Goal: Task Accomplishment & Management: Complete application form

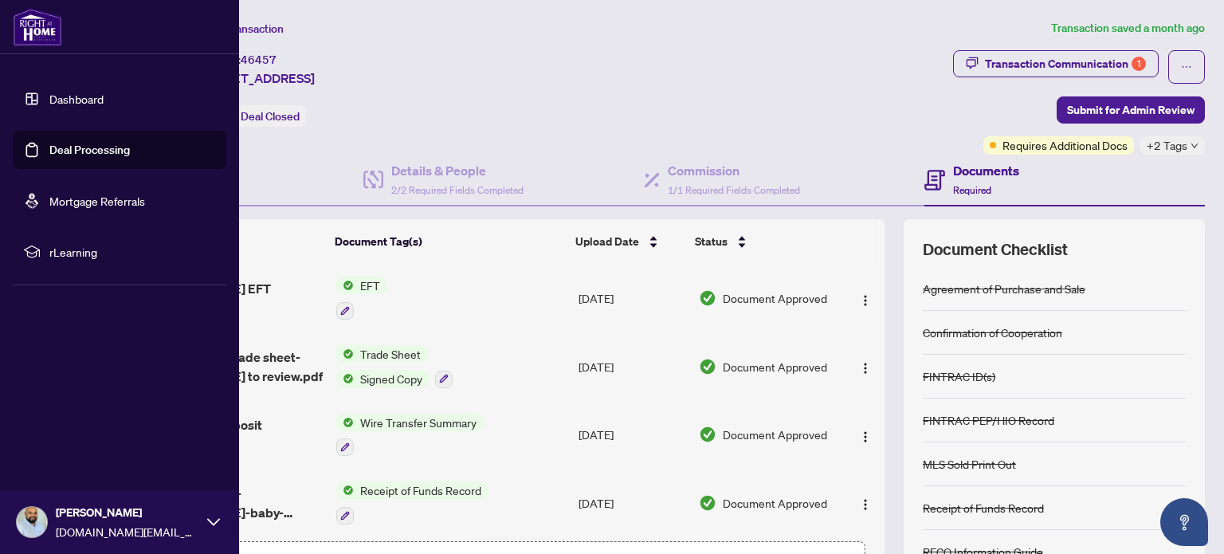
click at [49, 156] on link "Deal Processing" at bounding box center [89, 150] width 80 height 14
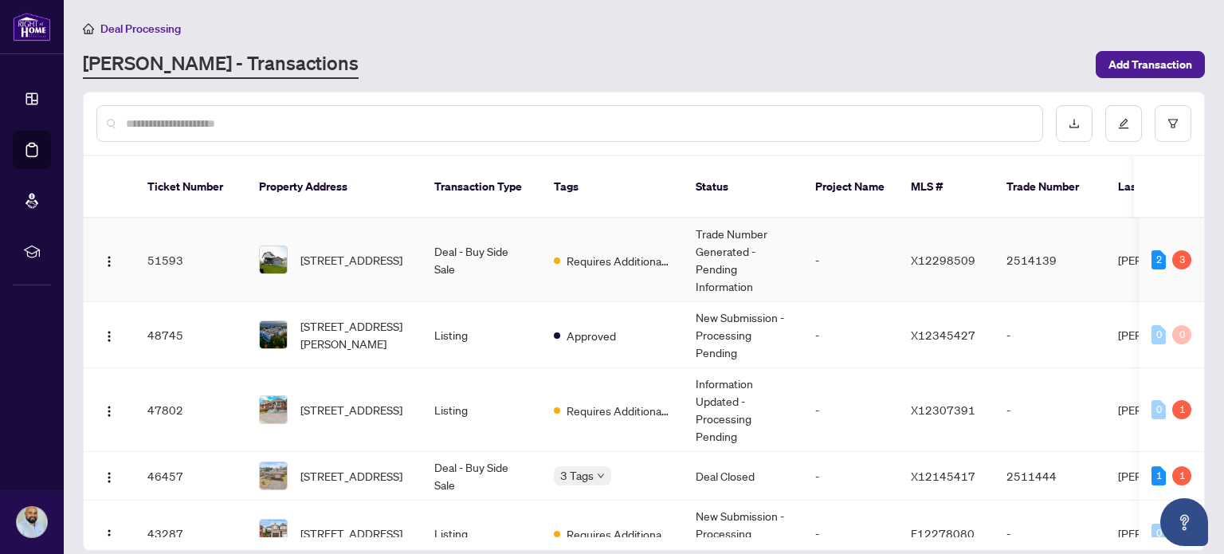
click at [562, 250] on div "Requires Additional Docs" at bounding box center [612, 259] width 116 height 19
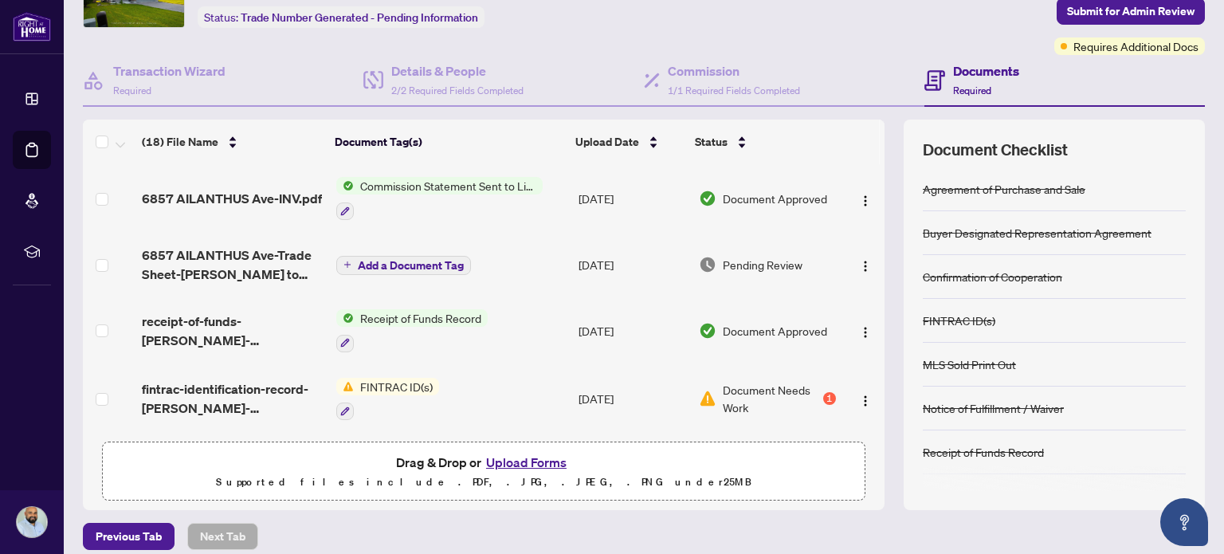
scroll to position [112, 0]
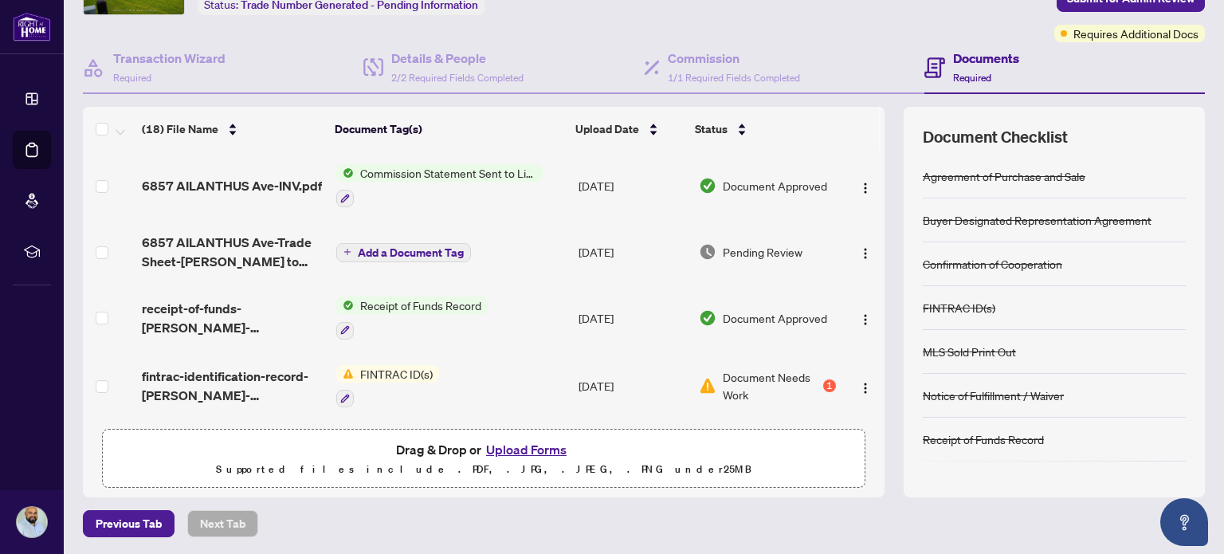
click at [744, 368] on span "Document Needs Work" at bounding box center [771, 385] width 97 height 35
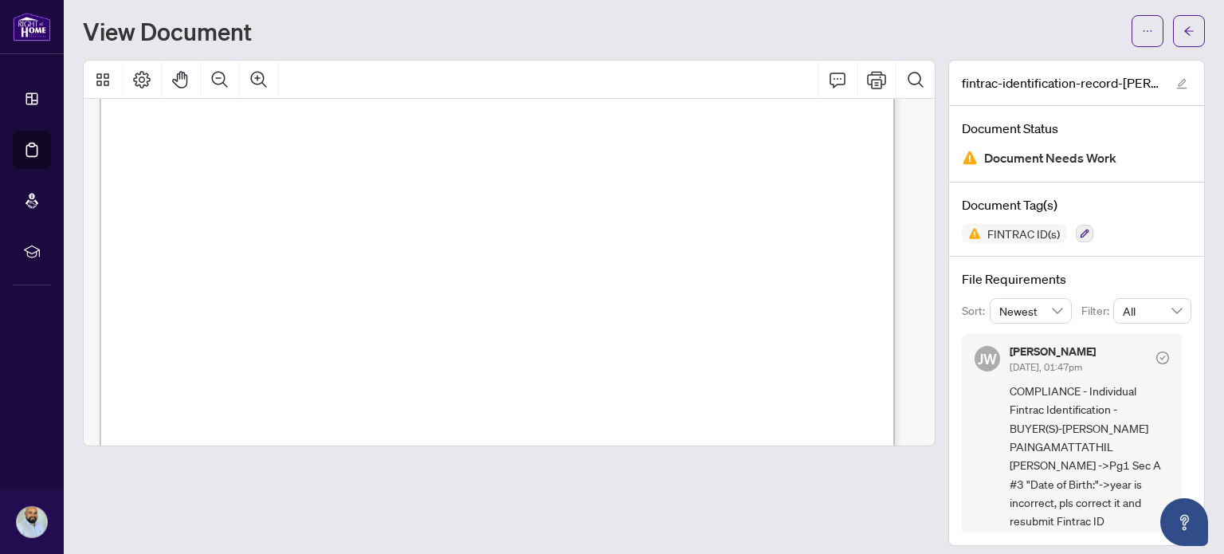
scroll to position [2151, 0]
click at [1183, 34] on icon "arrow-left" at bounding box center [1188, 30] width 11 height 11
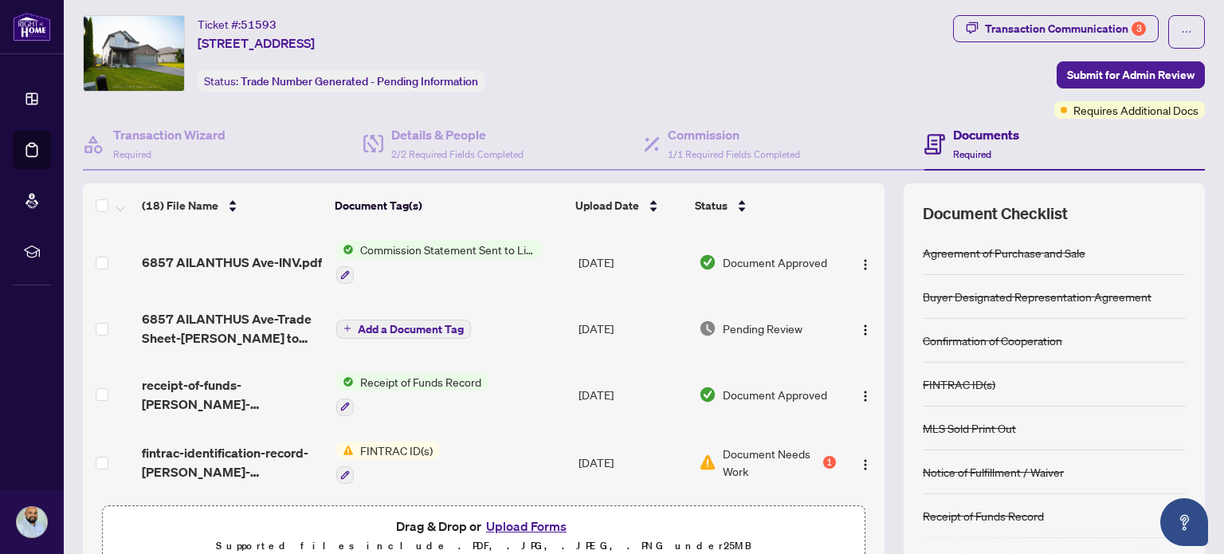
click at [542, 524] on button "Upload Forms" at bounding box center [526, 525] width 90 height 21
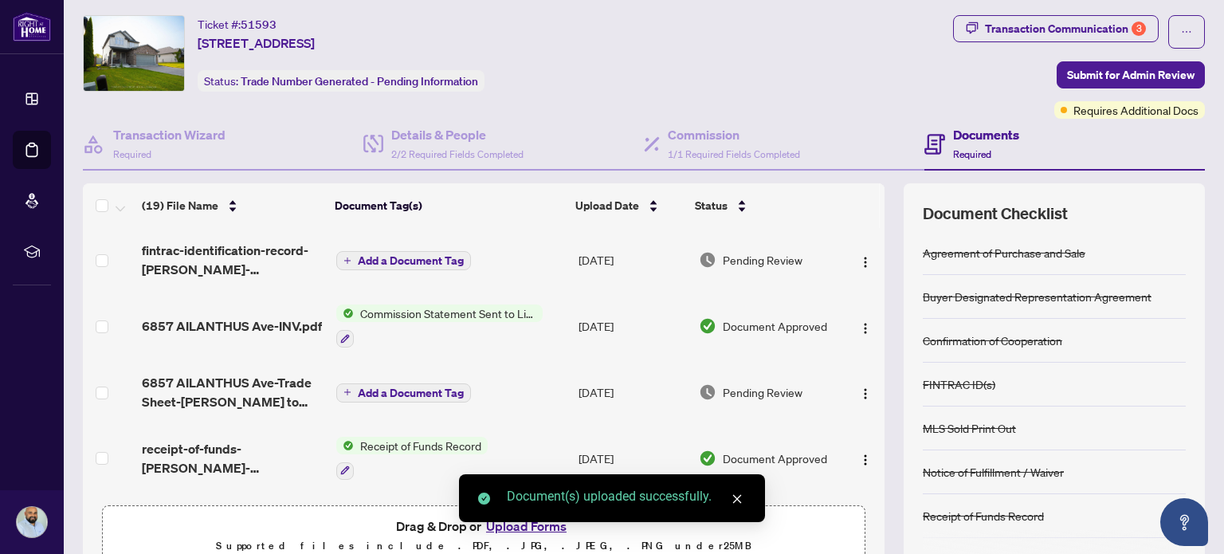
click at [424, 245] on td "Add a Document Tag" at bounding box center [451, 260] width 242 height 64
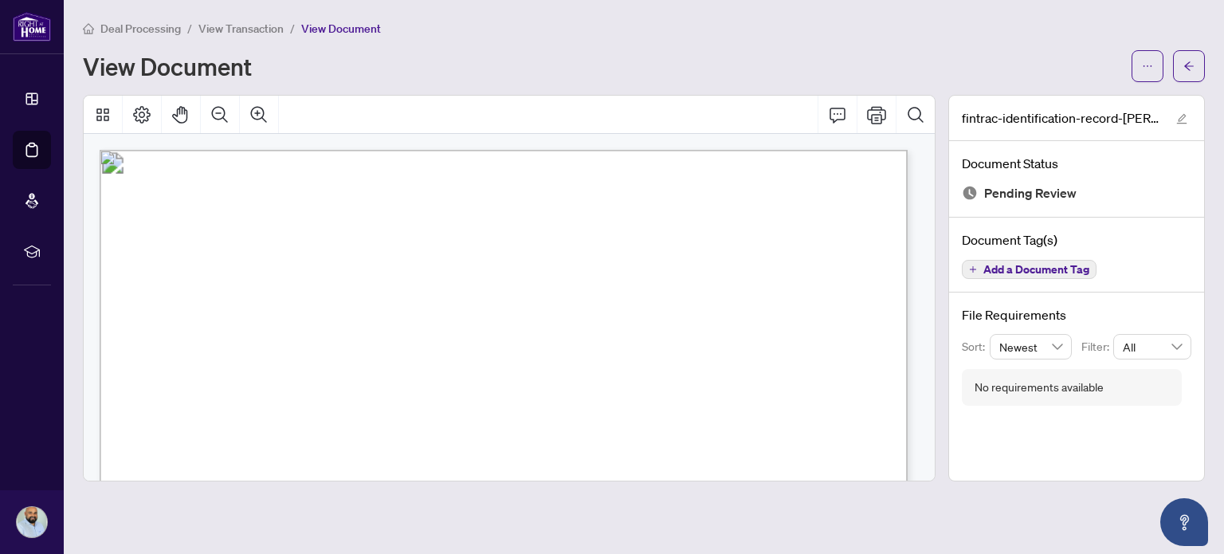
click at [1041, 264] on span "Add a Document Tag" at bounding box center [1036, 269] width 106 height 11
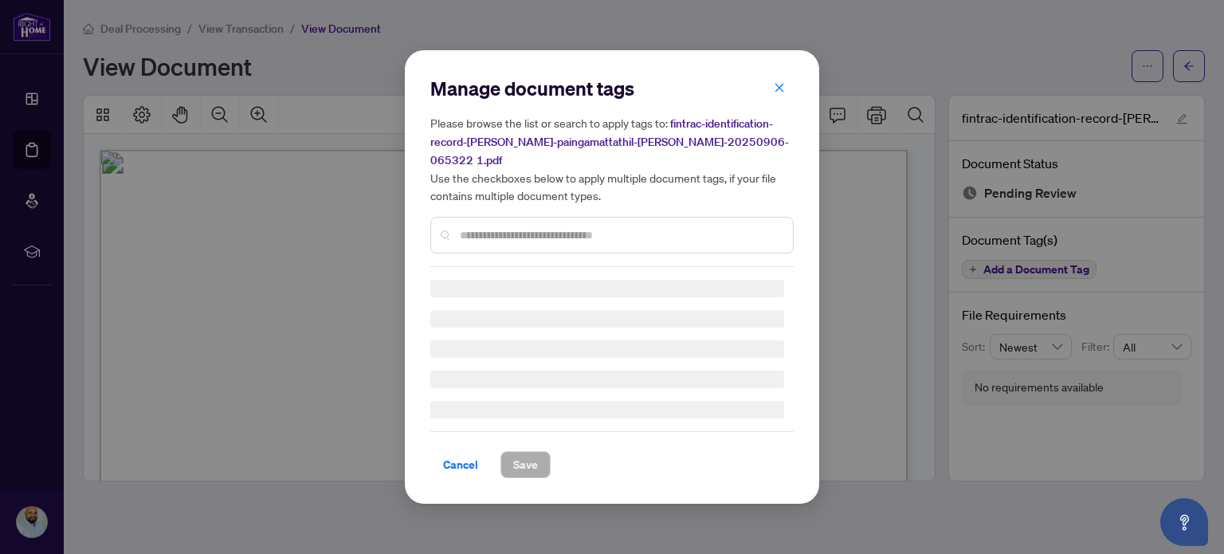
click at [548, 221] on div "Manage document tags Please browse the list or search to apply tags to: fintrac…" at bounding box center [611, 171] width 363 height 191
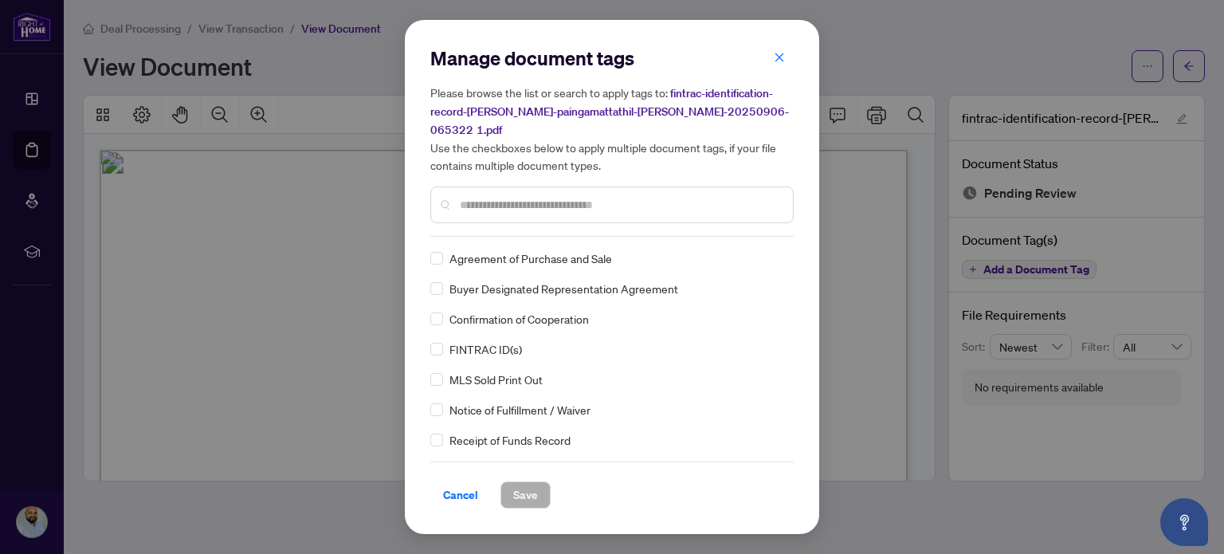
click at [546, 196] on input "text" at bounding box center [620, 205] width 320 height 18
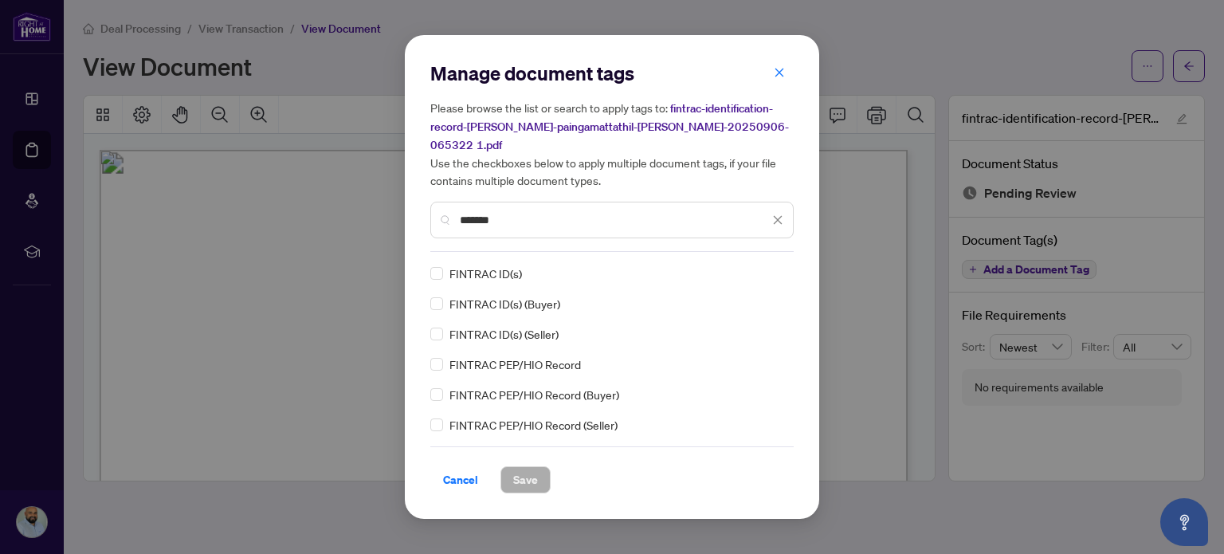
type input "*******"
click at [535, 472] on span "Save" at bounding box center [525, 479] width 25 height 25
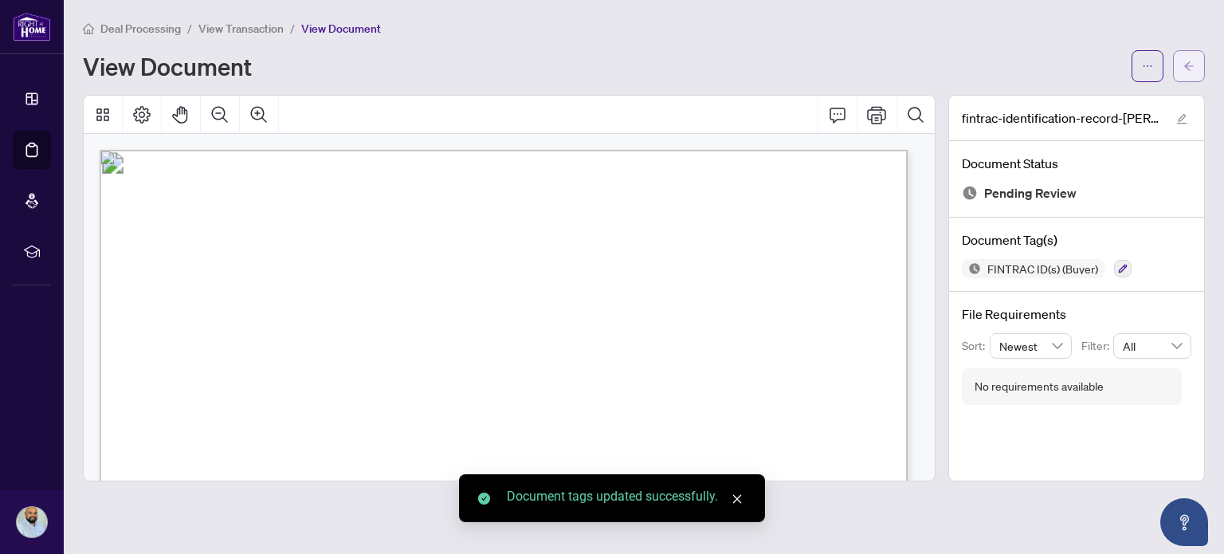
click at [1185, 69] on icon "arrow-left" at bounding box center [1188, 66] width 11 height 11
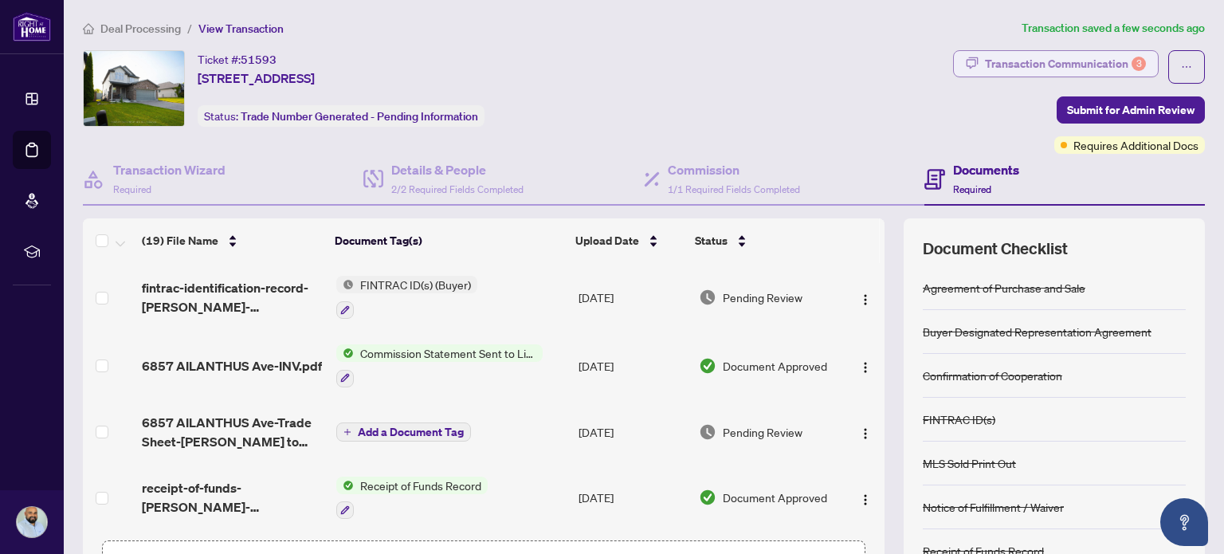
click at [1107, 58] on div "Transaction Communication 3" at bounding box center [1065, 63] width 161 height 25
type textarea "**********"
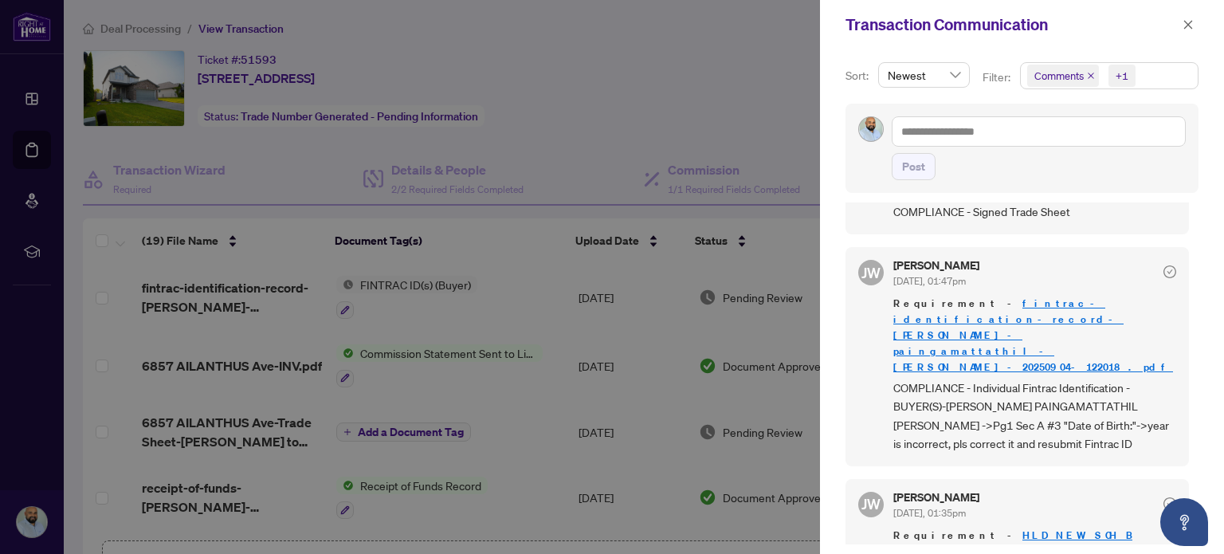
scroll to position [2, 0]
click at [1189, 20] on icon "close" at bounding box center [1187, 24] width 11 height 11
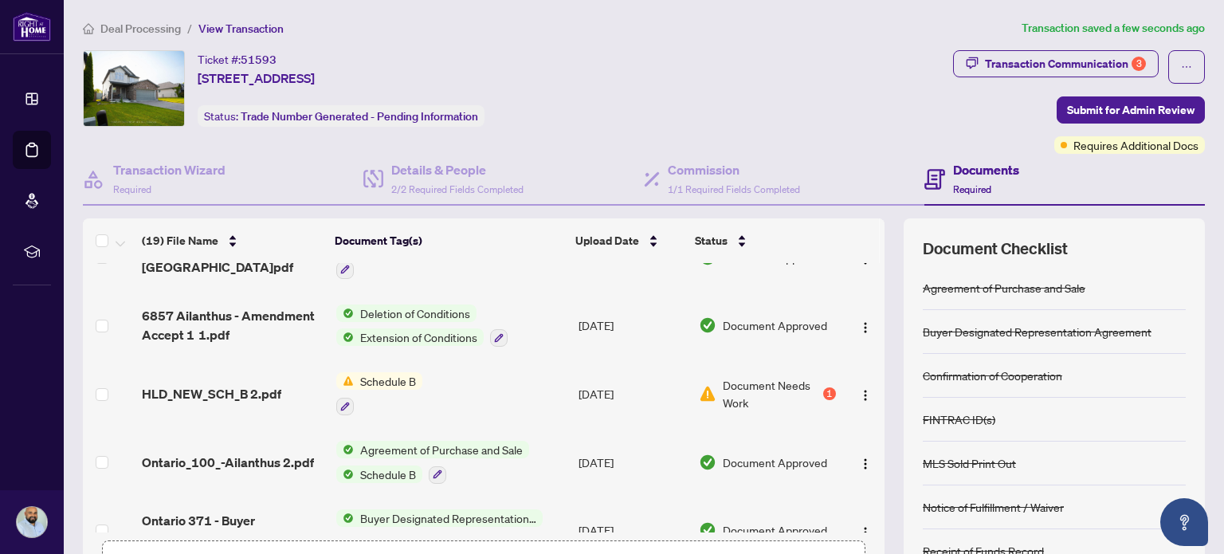
scroll to position [717, 0]
click at [298, 385] on div "HLD_NEW_SCH_B 2.pdf" at bounding box center [232, 394] width 181 height 19
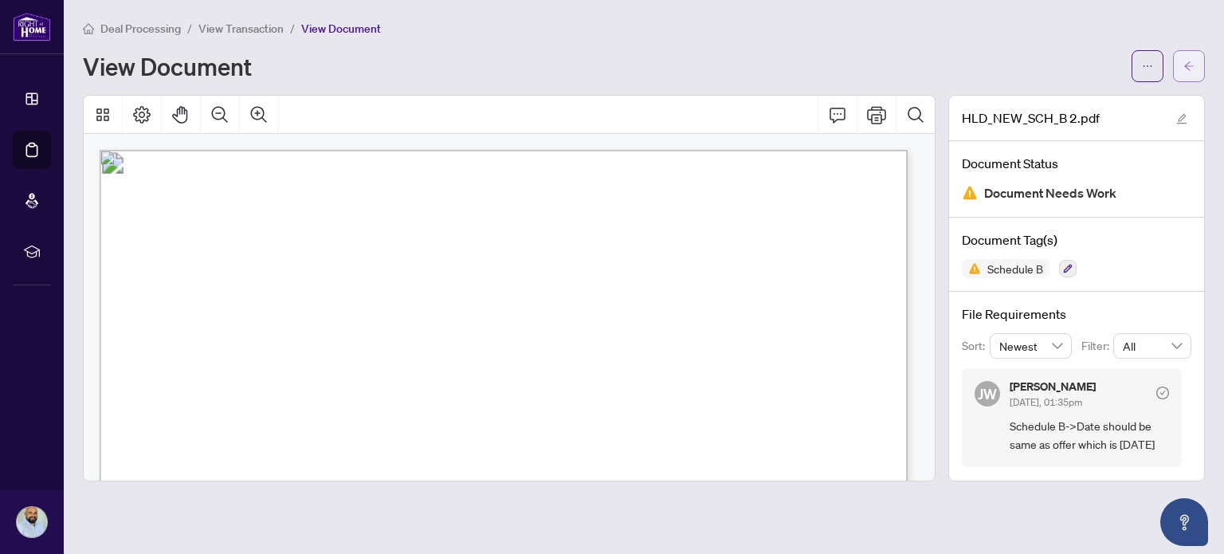
click at [1197, 69] on button "button" at bounding box center [1189, 66] width 32 height 32
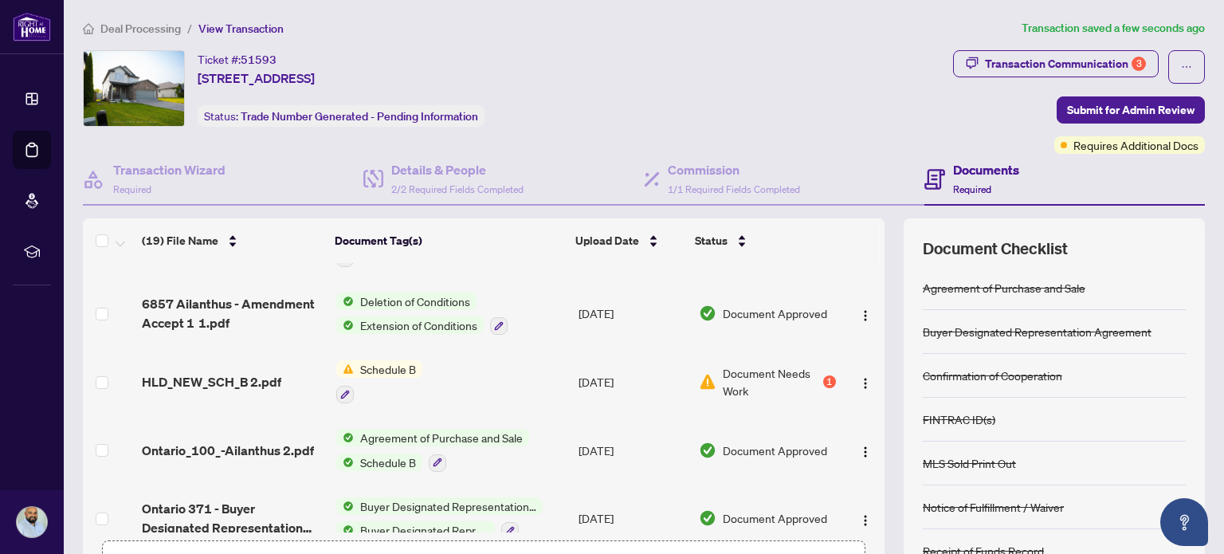
scroll to position [797, 0]
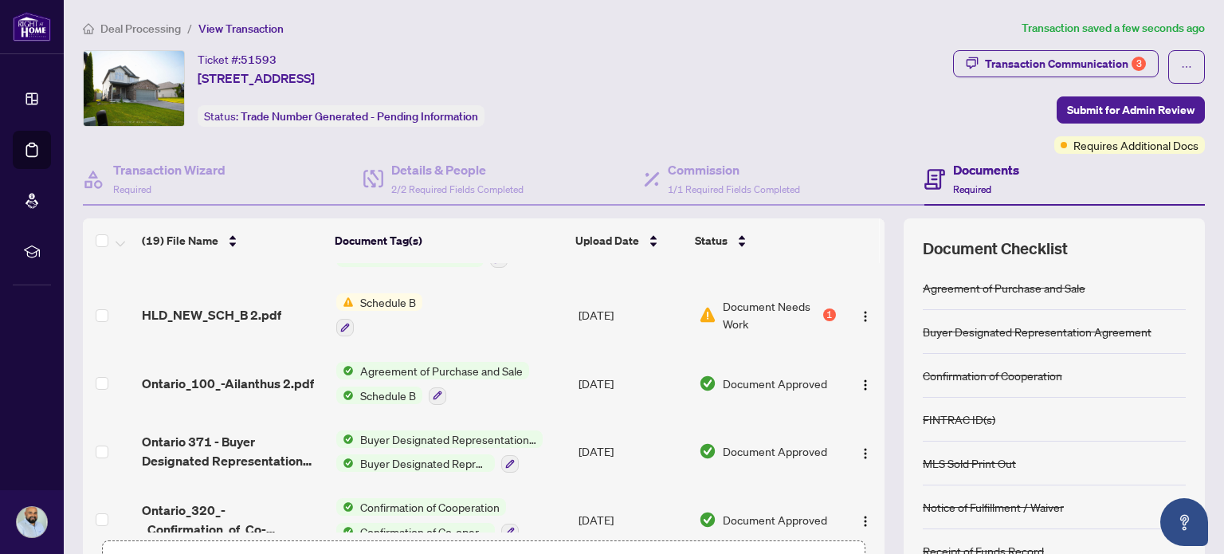
click at [282, 357] on td "Ontario_100_-Ailanthus 2.pdf" at bounding box center [232, 383] width 194 height 69
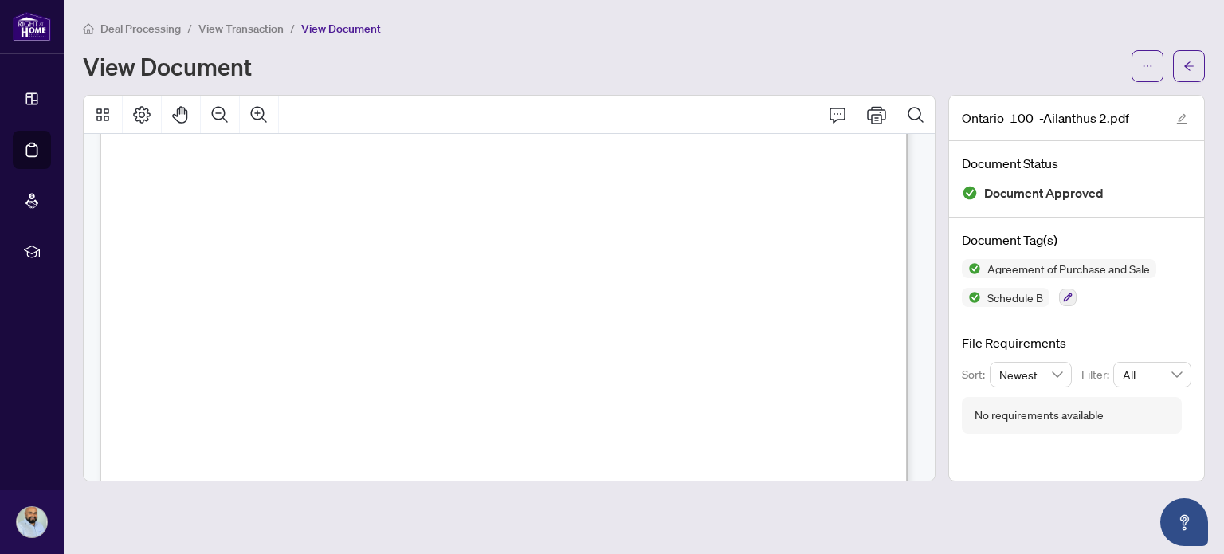
scroll to position [80, 0]
click at [1197, 65] on button "button" at bounding box center [1189, 66] width 32 height 32
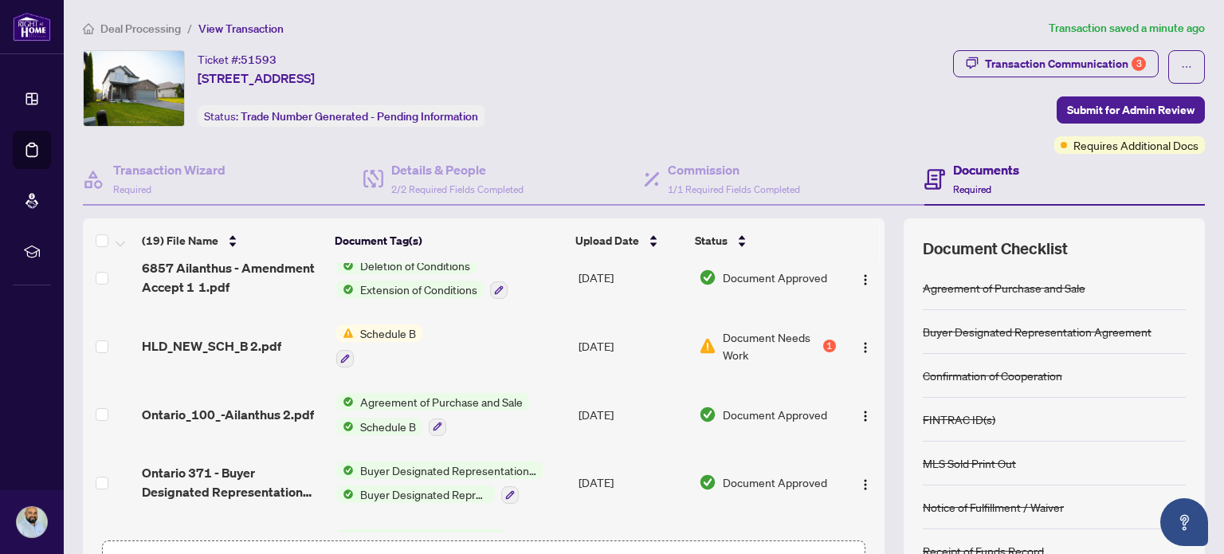
scroll to position [797, 0]
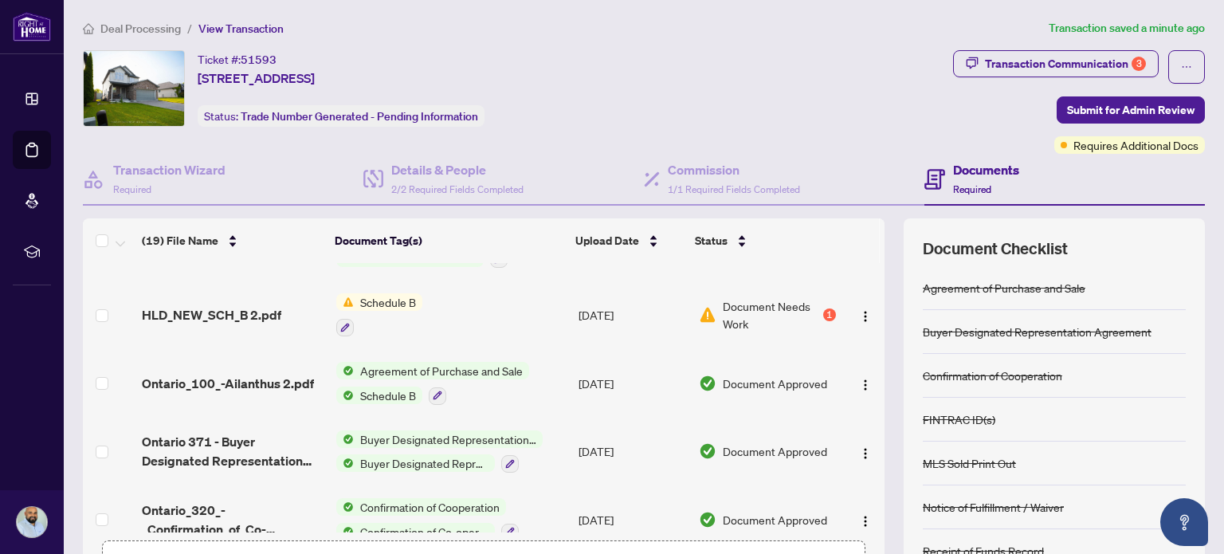
click at [244, 317] on td "HLD_NEW_SCH_B 2.pdf" at bounding box center [232, 314] width 194 height 69
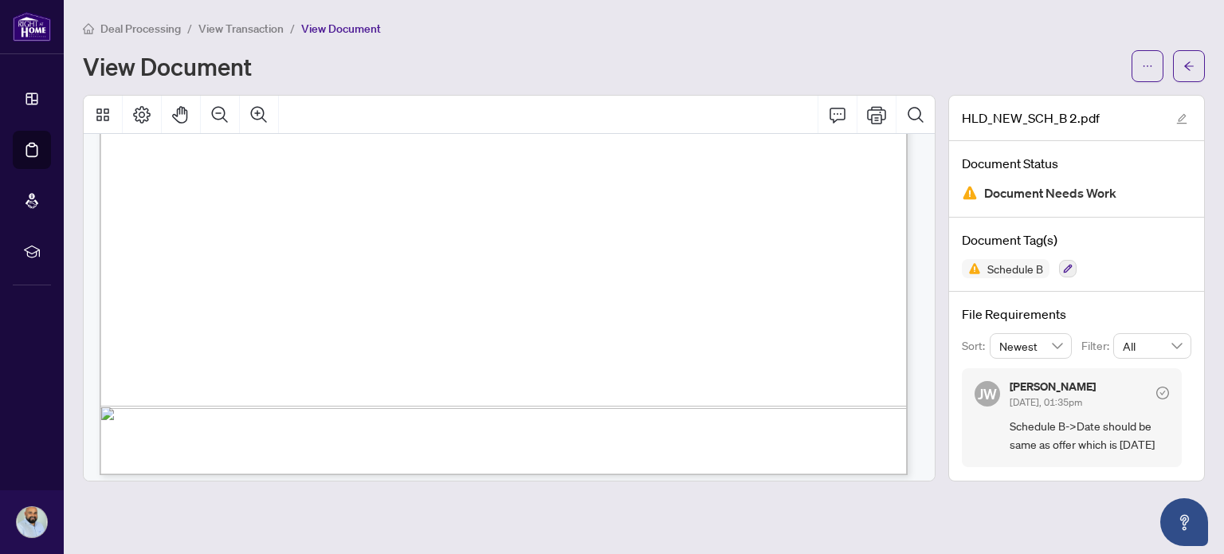
scroll to position [1813, 0]
click at [1144, 63] on icon "ellipsis" at bounding box center [1147, 66] width 11 height 11
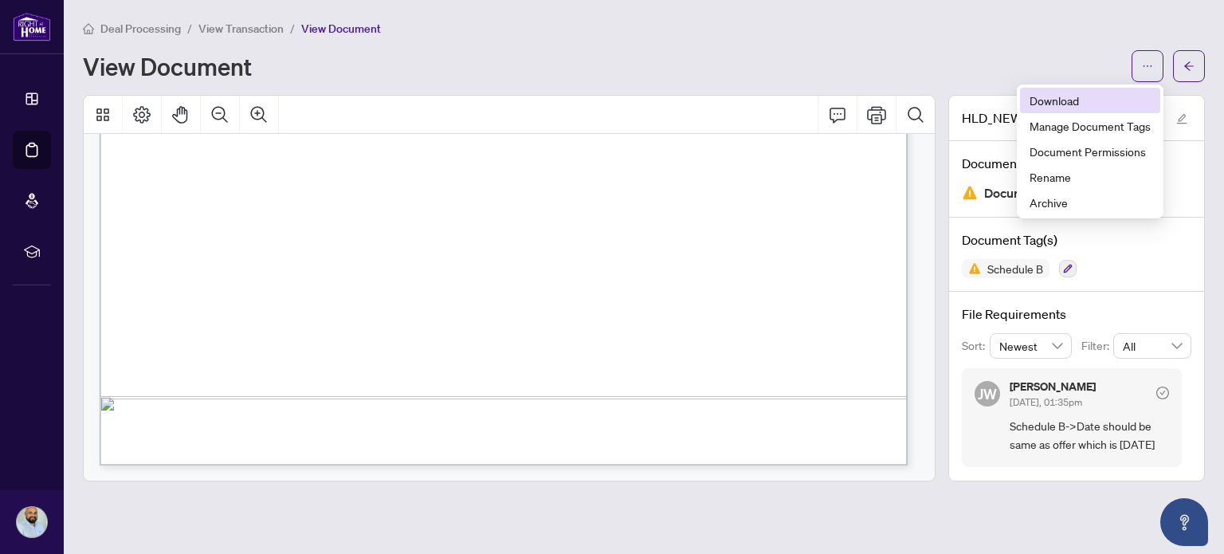
click at [1096, 101] on span "Download" at bounding box center [1089, 101] width 121 height 18
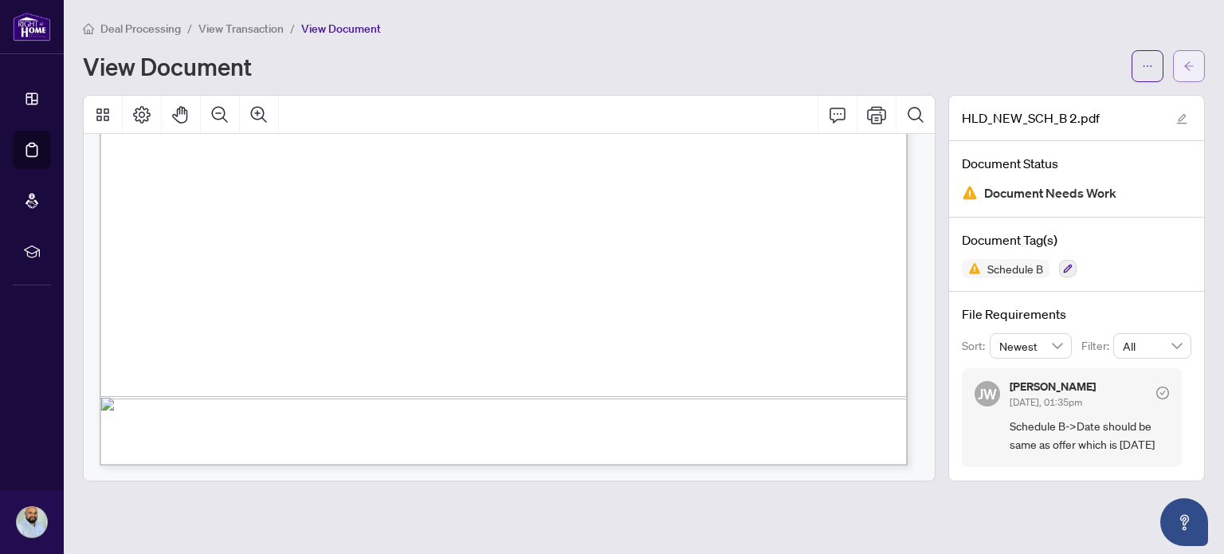
click at [1191, 61] on icon "arrow-left" at bounding box center [1188, 66] width 11 height 11
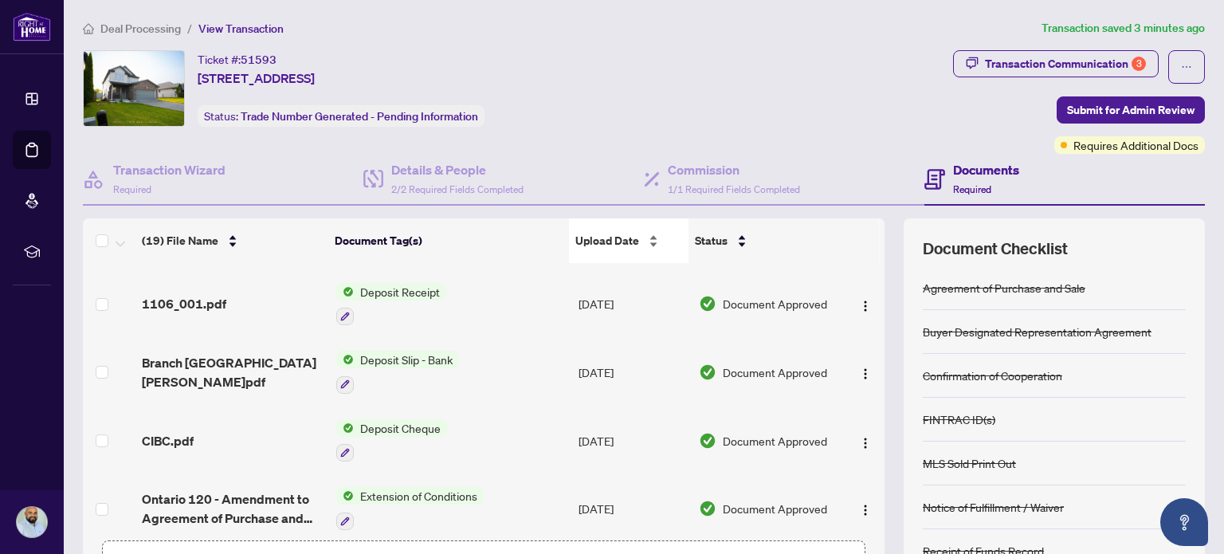
scroll to position [112, 0]
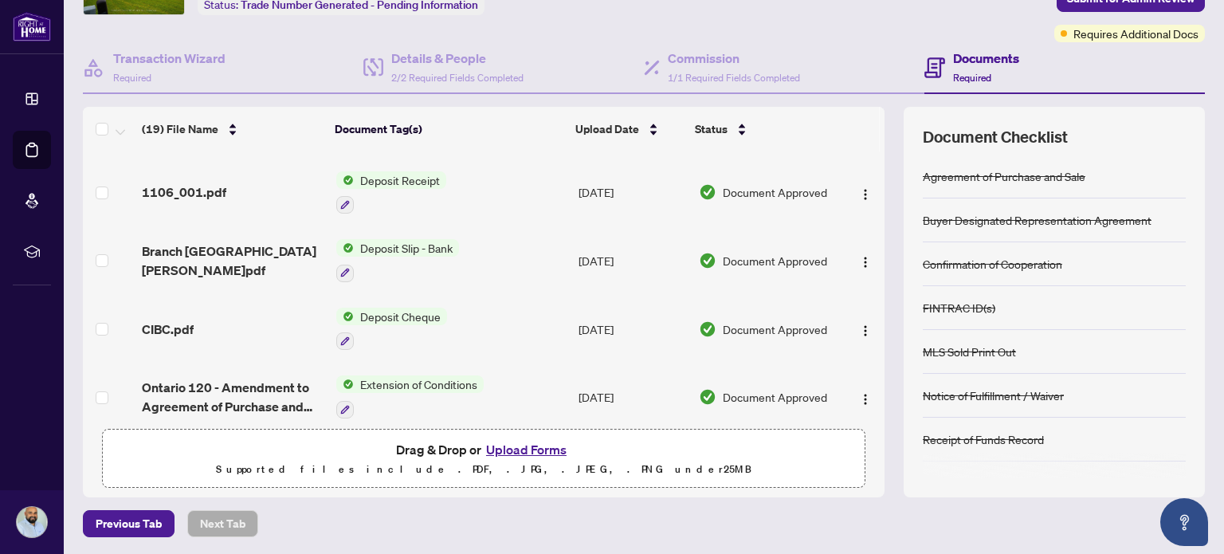
click at [520, 445] on button "Upload Forms" at bounding box center [526, 449] width 90 height 21
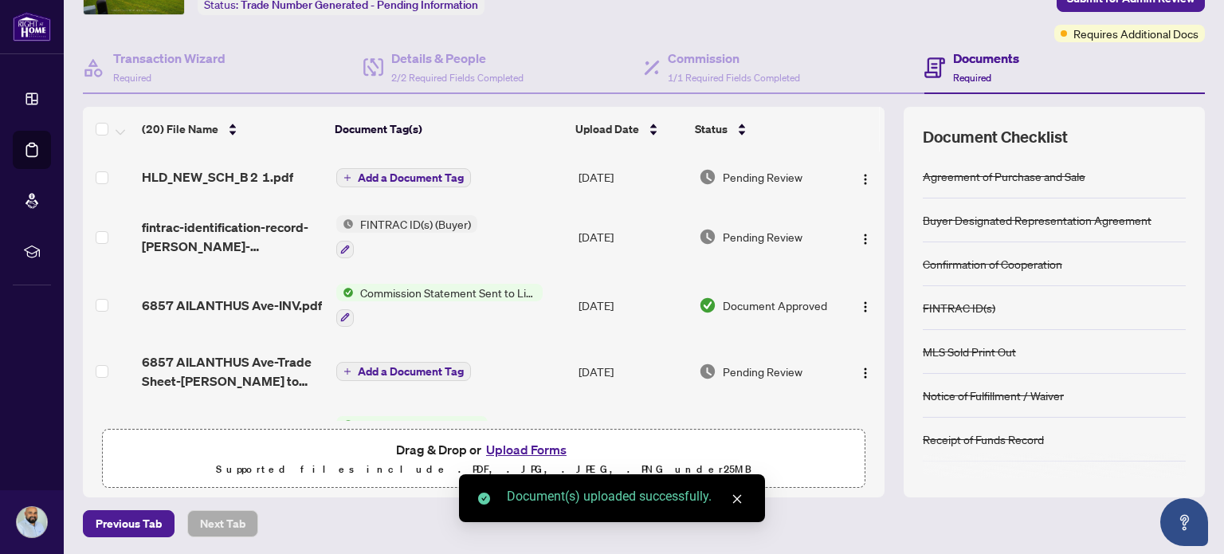
scroll to position [0, 0]
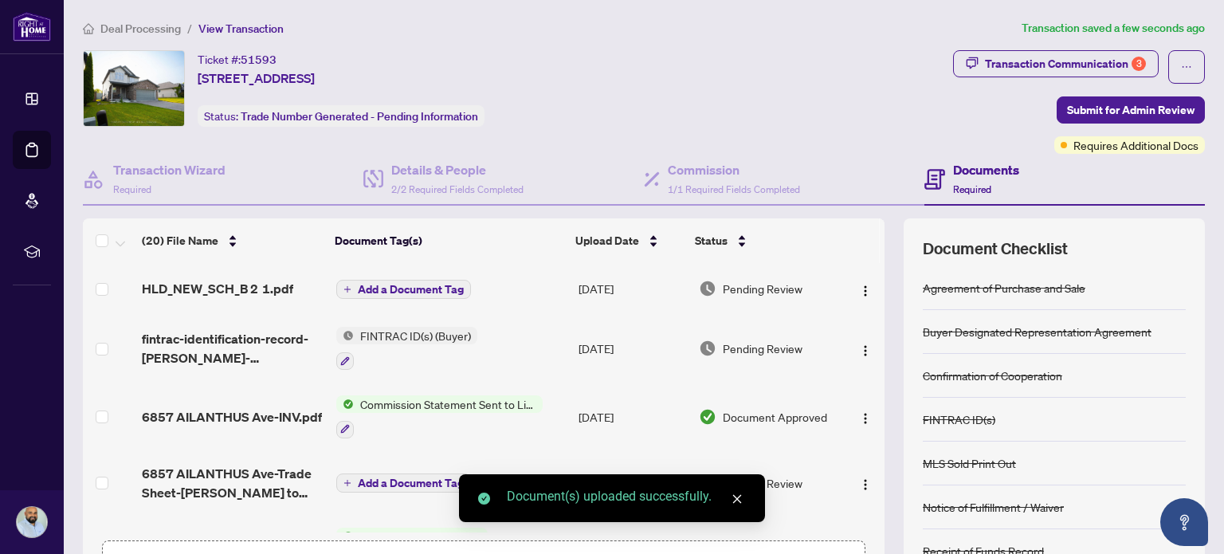
click at [430, 284] on span "Add a Document Tag" at bounding box center [411, 289] width 106 height 11
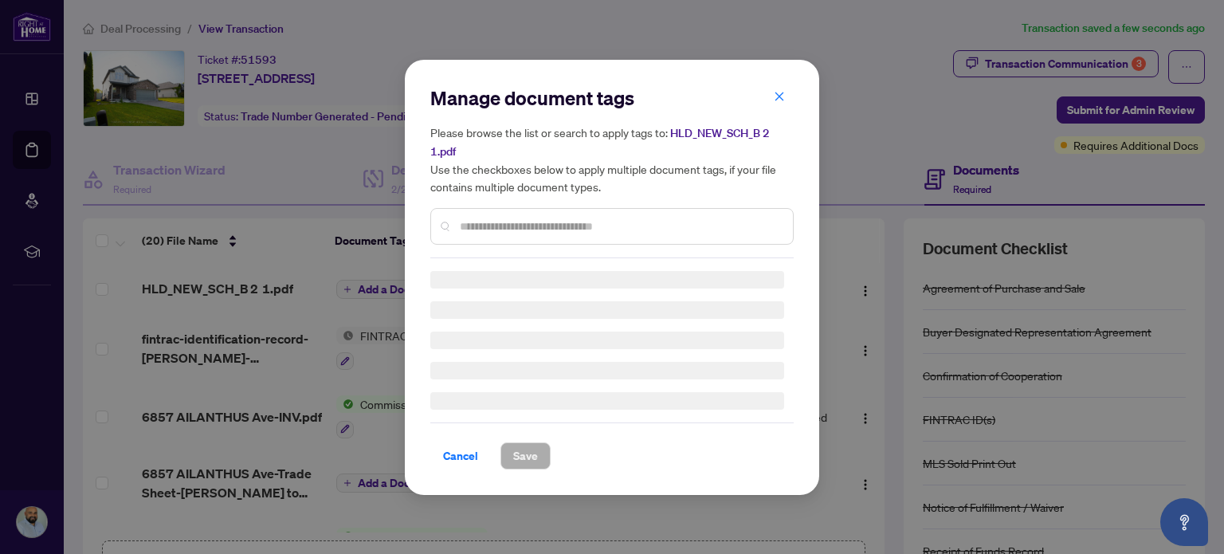
click at [490, 229] on div "Manage document tags Please browse the list or search to apply tags to: HLD_NEW…" at bounding box center [611, 277] width 363 height 384
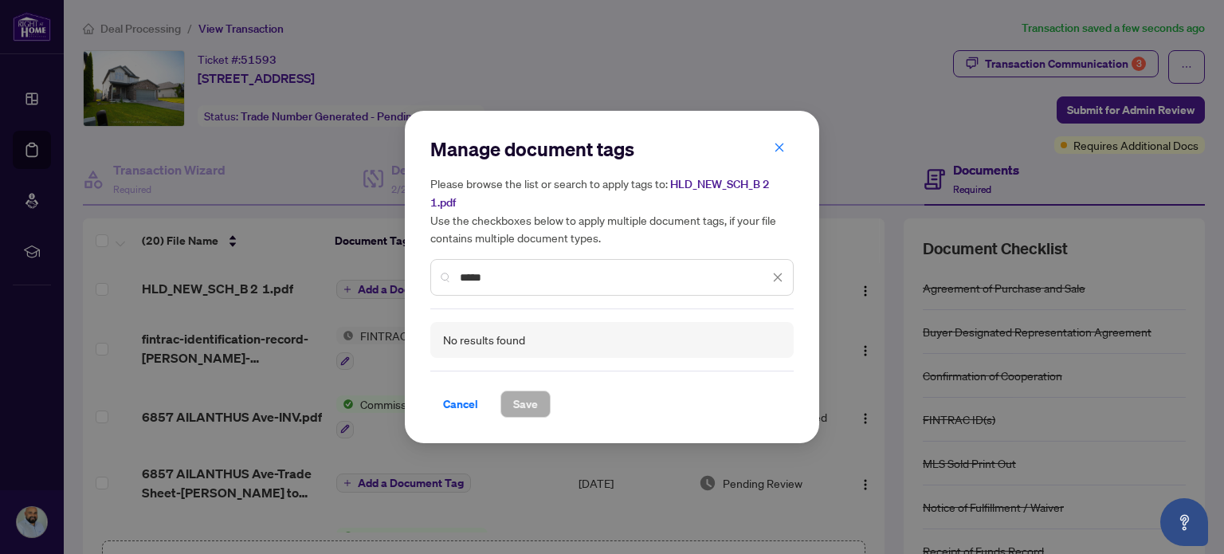
drag, startPoint x: 512, startPoint y: 270, endPoint x: 473, endPoint y: 276, distance: 39.6
click at [473, 276] on input "*****" at bounding box center [614, 277] width 309 height 18
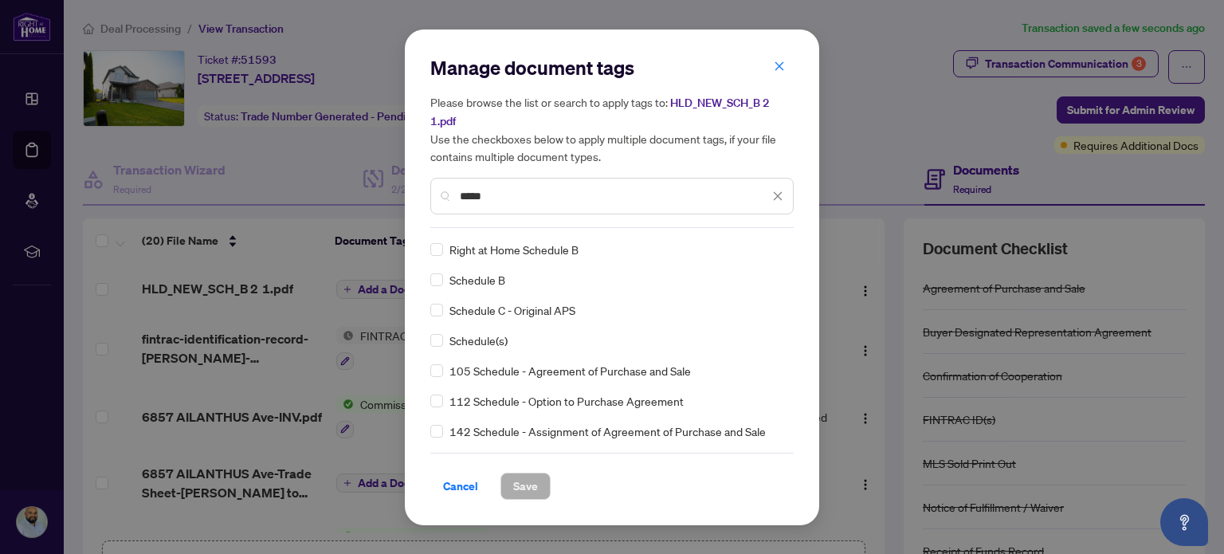
type input "*****"
click at [549, 469] on div "Cancel Save" at bounding box center [611, 476] width 363 height 47
click at [510, 496] on button "Save" at bounding box center [525, 485] width 50 height 27
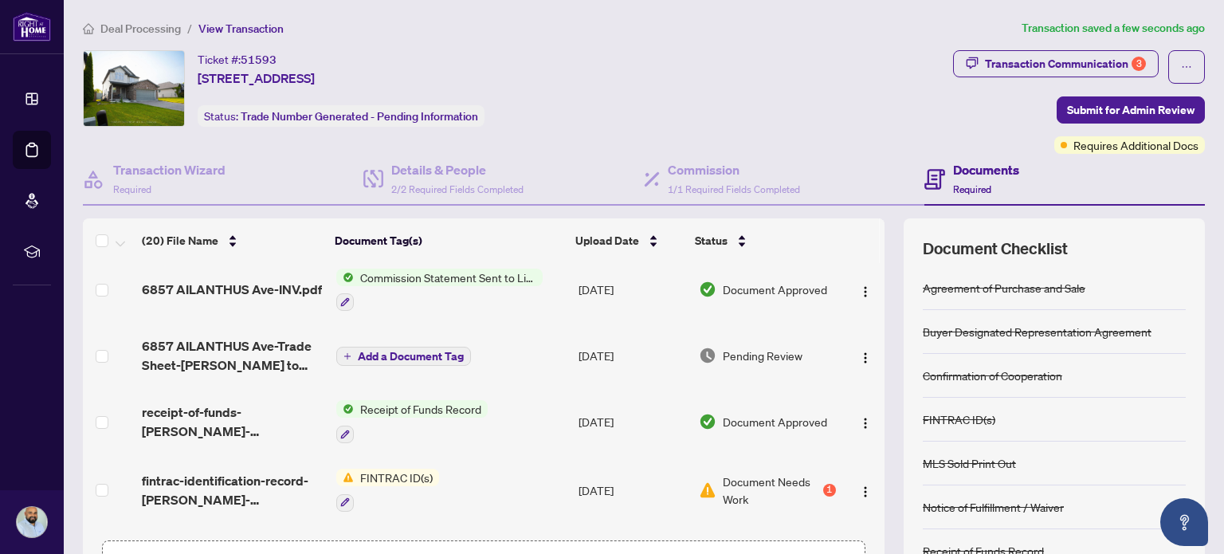
scroll to position [159, 0]
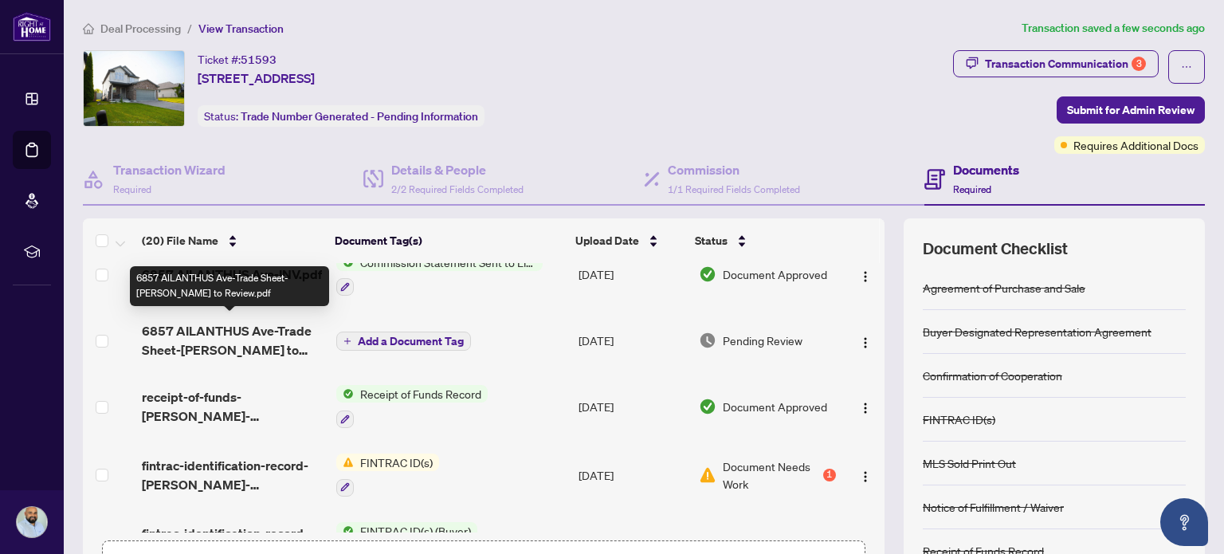
click at [242, 328] on span "6857 AILANTHUS Ave-Trade Sheet-[PERSON_NAME] to Review.pdf" at bounding box center [232, 340] width 181 height 38
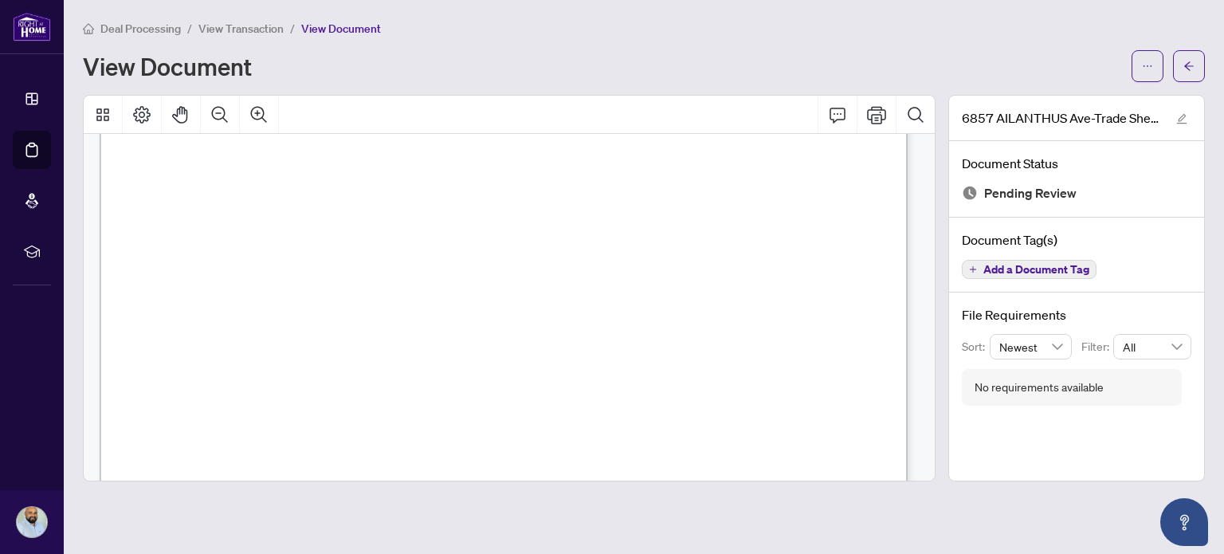
scroll to position [331, 0]
click at [1137, 52] on button "button" at bounding box center [1147, 66] width 32 height 32
click at [1100, 98] on span "Download" at bounding box center [1089, 101] width 121 height 18
click at [1180, 72] on button "button" at bounding box center [1189, 66] width 32 height 32
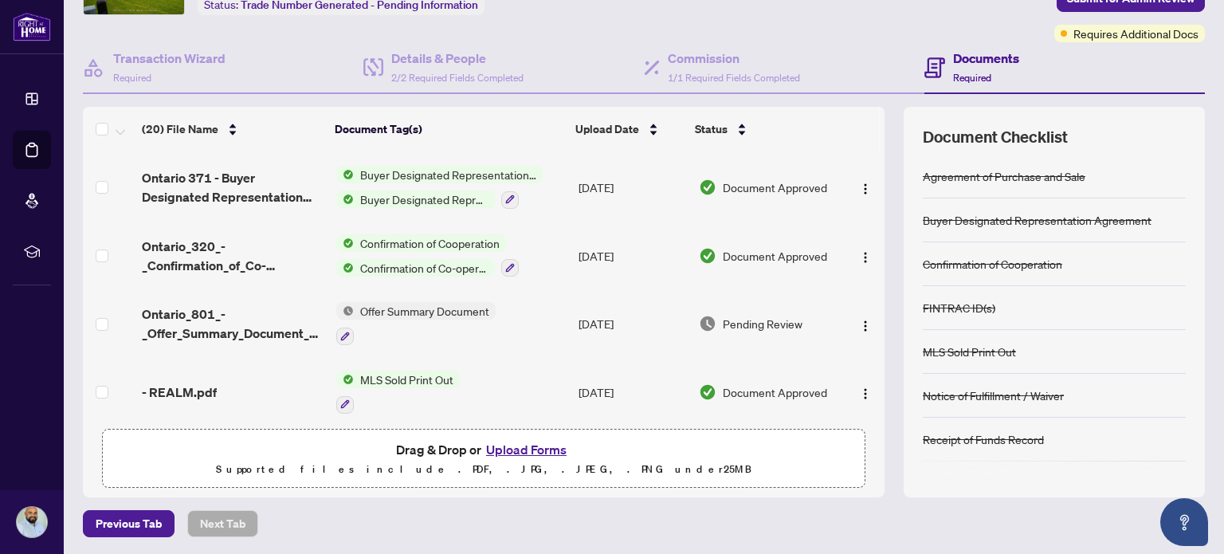
scroll to position [1036, 0]
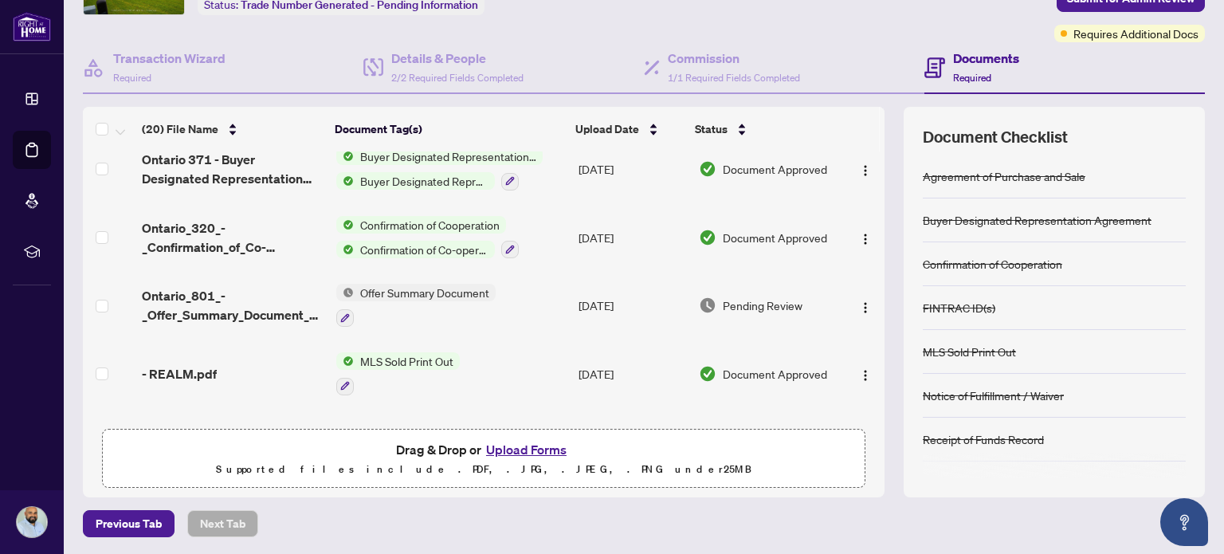
click at [525, 446] on button "Upload Forms" at bounding box center [526, 449] width 90 height 21
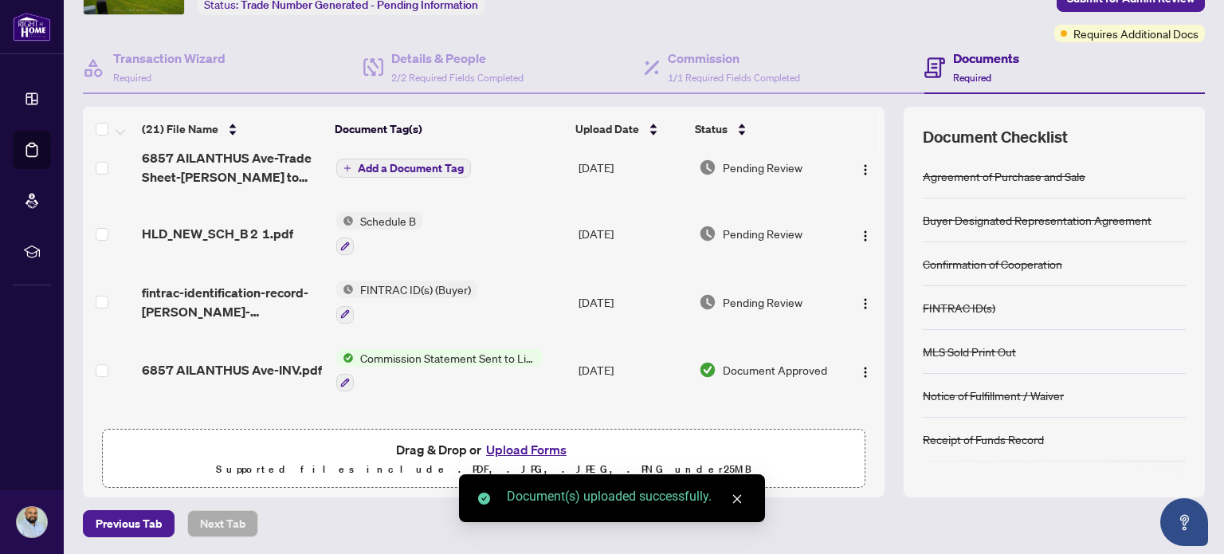
scroll to position [0, 0]
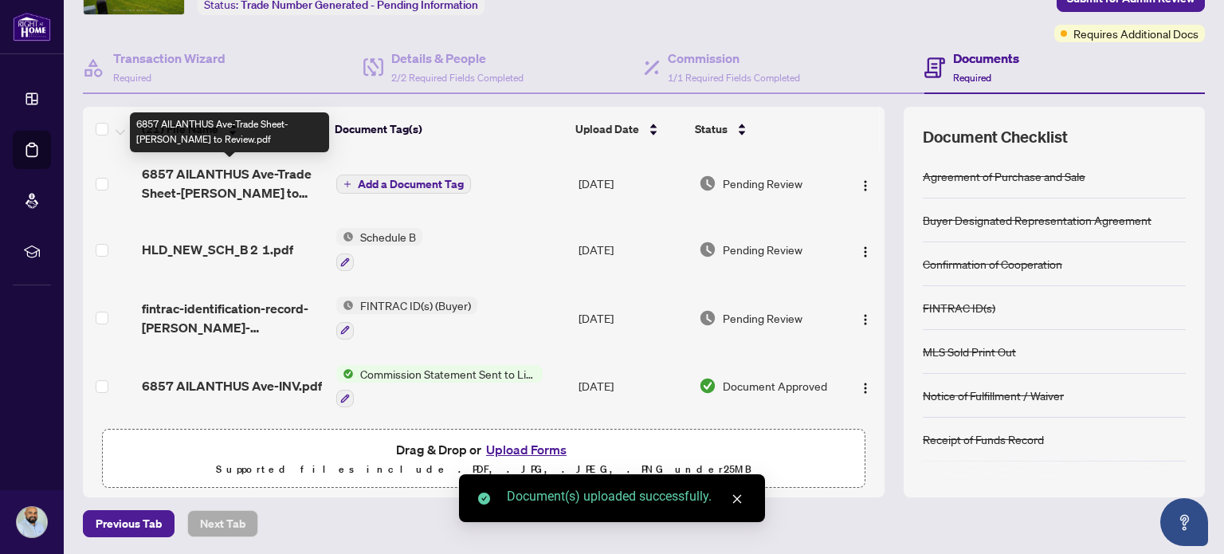
click at [210, 192] on span "6857 AILANTHUS Ave-Trade Sheet-[PERSON_NAME] to Review.pdf" at bounding box center [232, 183] width 181 height 38
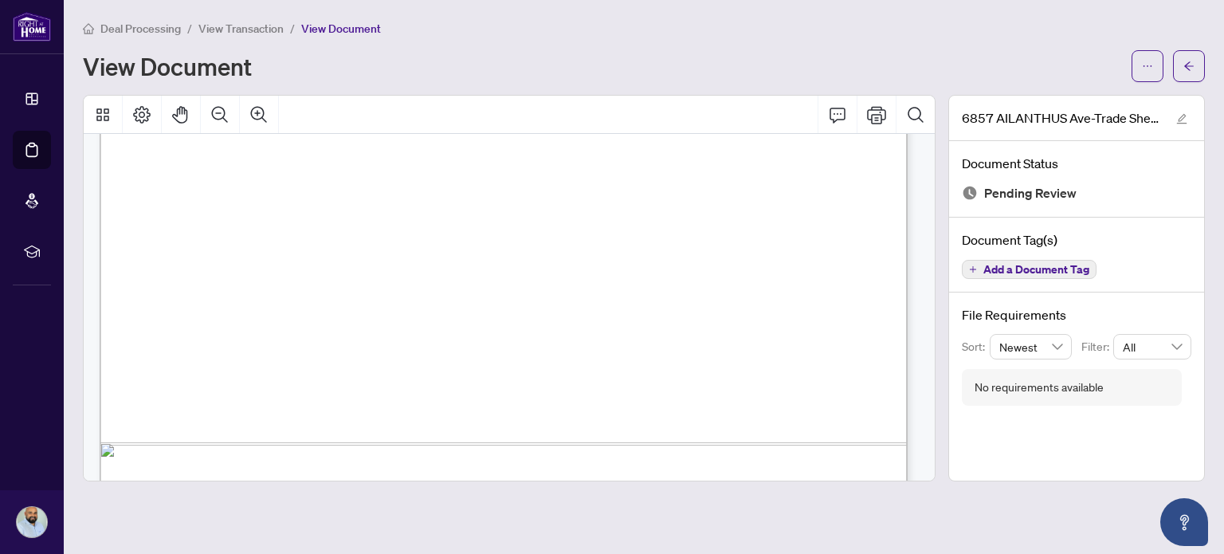
scroll to position [730, 0]
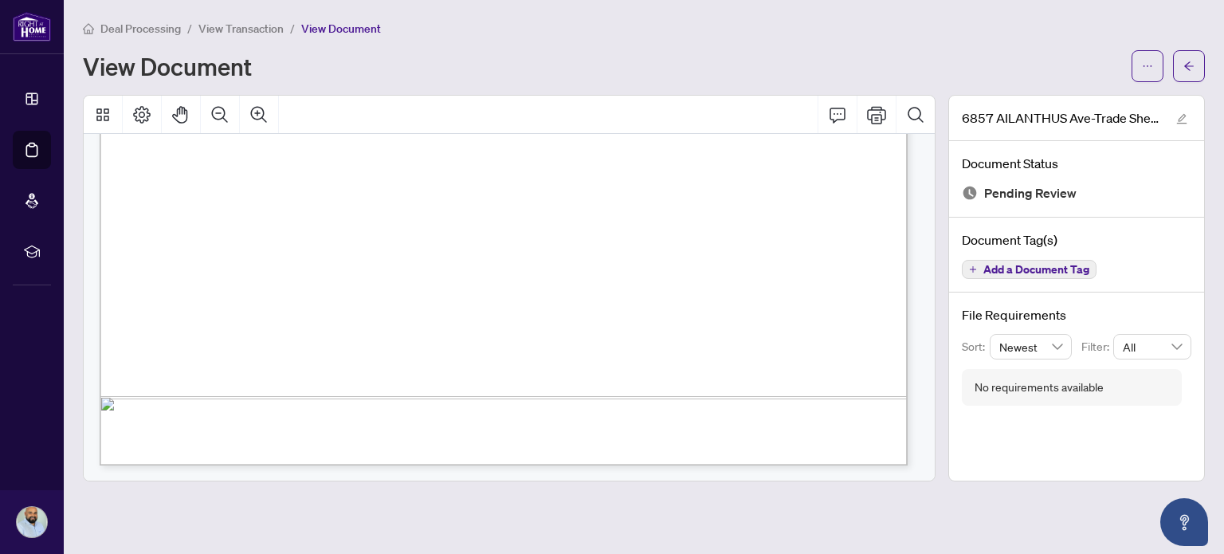
click at [1074, 267] on span "Add a Document Tag" at bounding box center [1036, 269] width 106 height 11
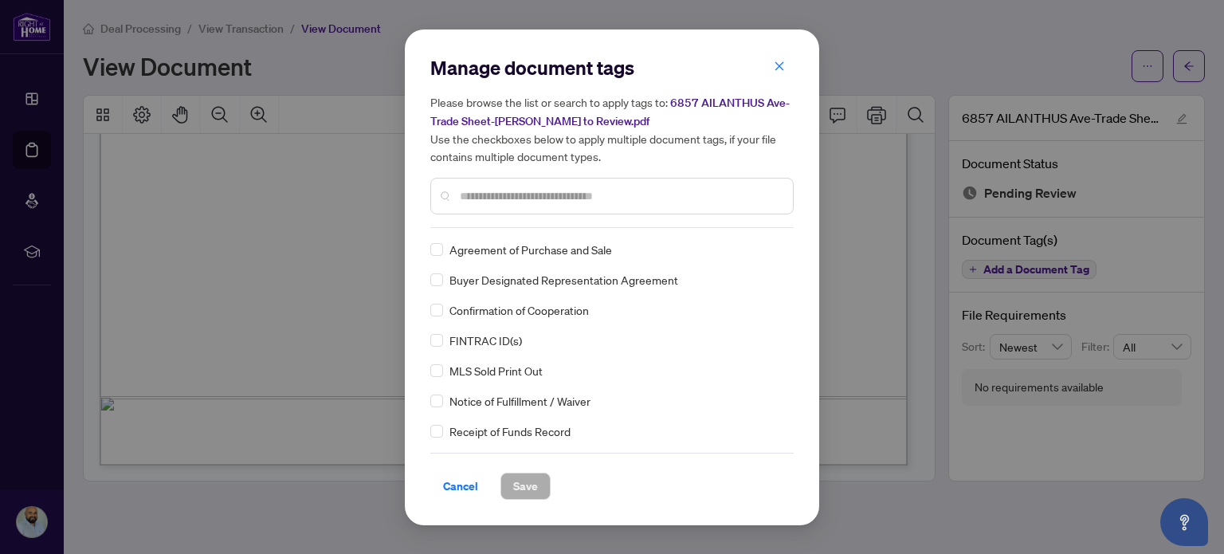
click at [595, 195] on input "text" at bounding box center [620, 196] width 320 height 18
type input "*"
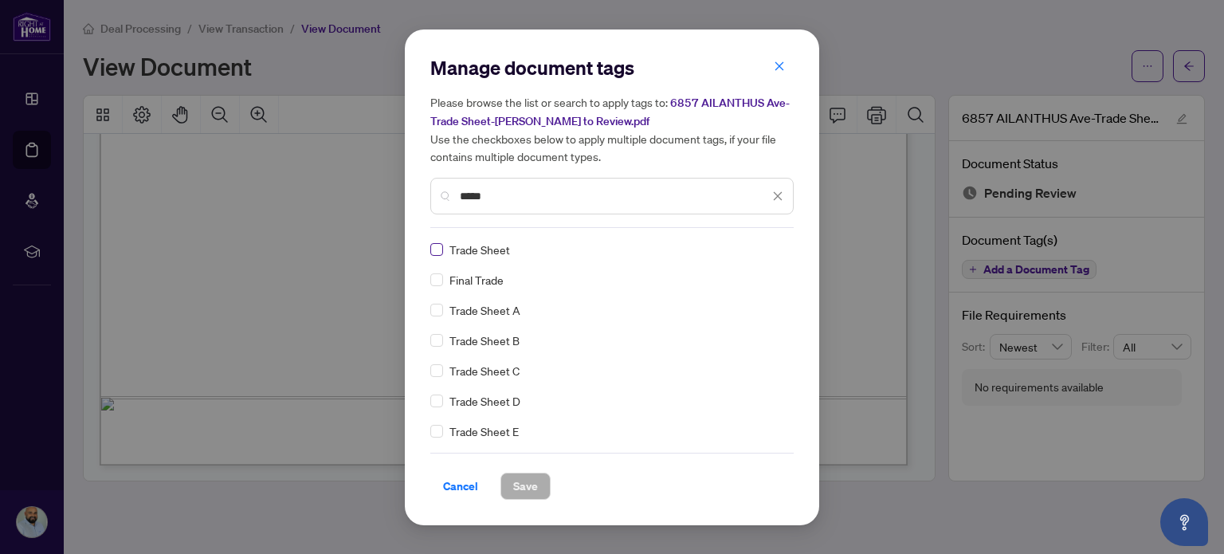
type input "*****"
click at [513, 489] on span "Save" at bounding box center [525, 485] width 25 height 25
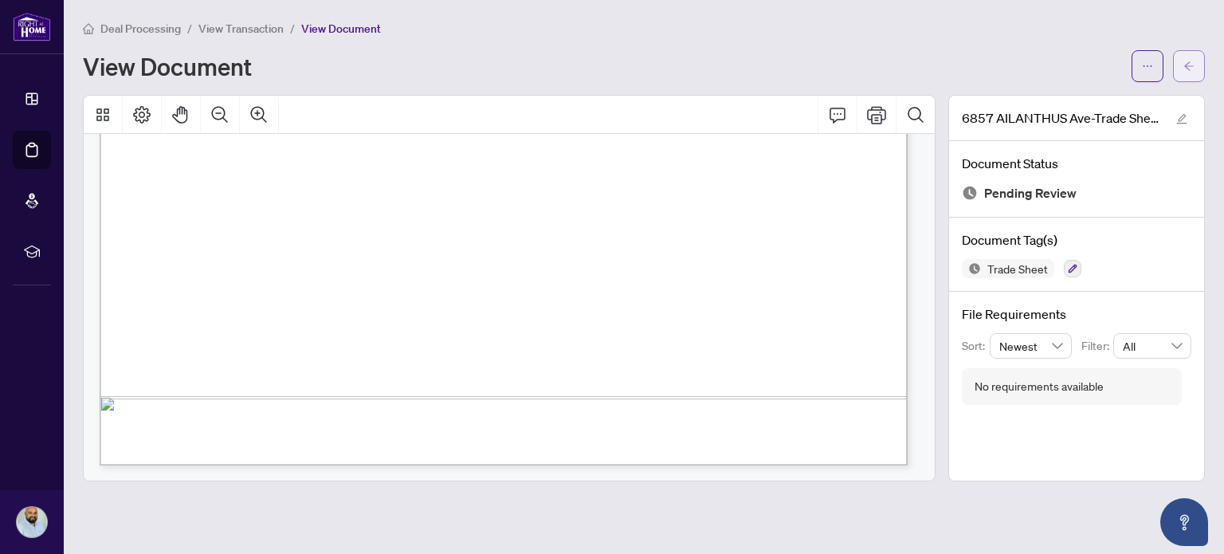
click at [1177, 66] on button "button" at bounding box center [1189, 66] width 32 height 32
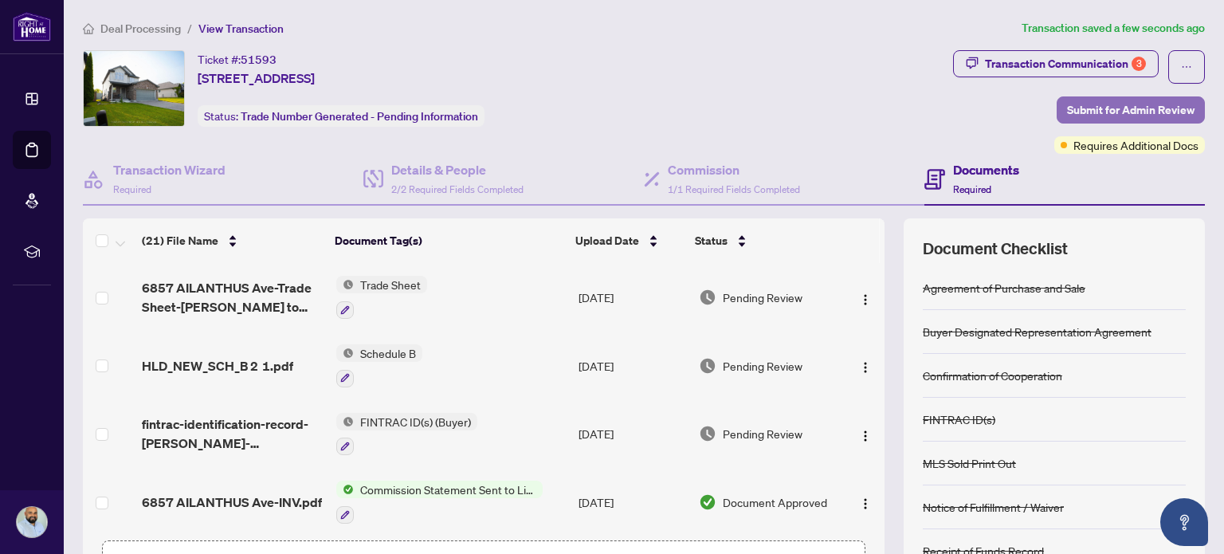
click at [1154, 104] on span "Submit for Admin Review" at bounding box center [1130, 109] width 127 height 25
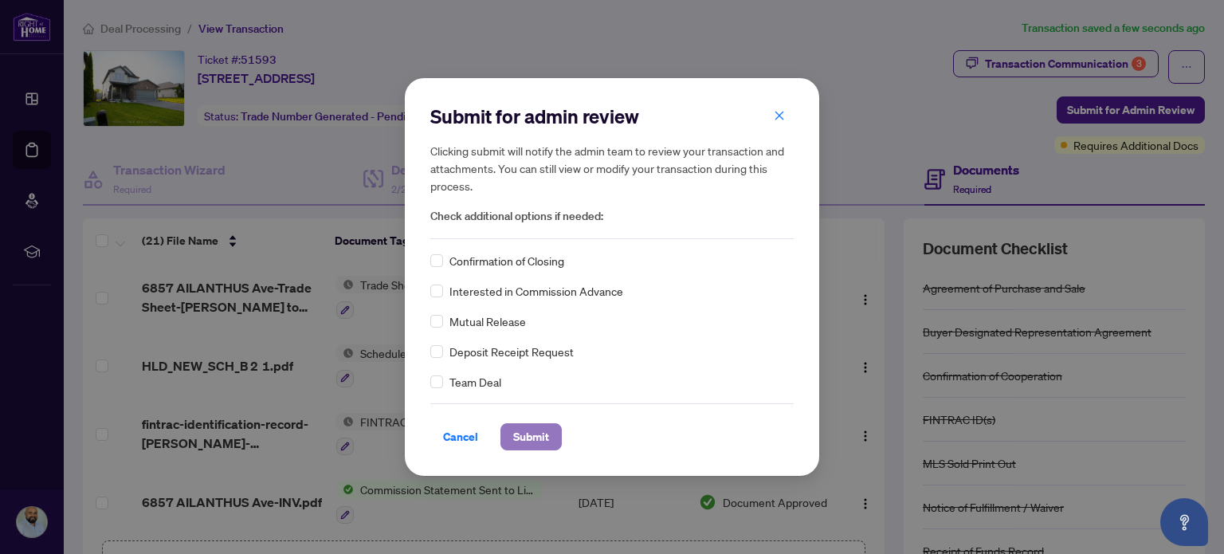
click at [543, 429] on span "Submit" at bounding box center [531, 436] width 36 height 25
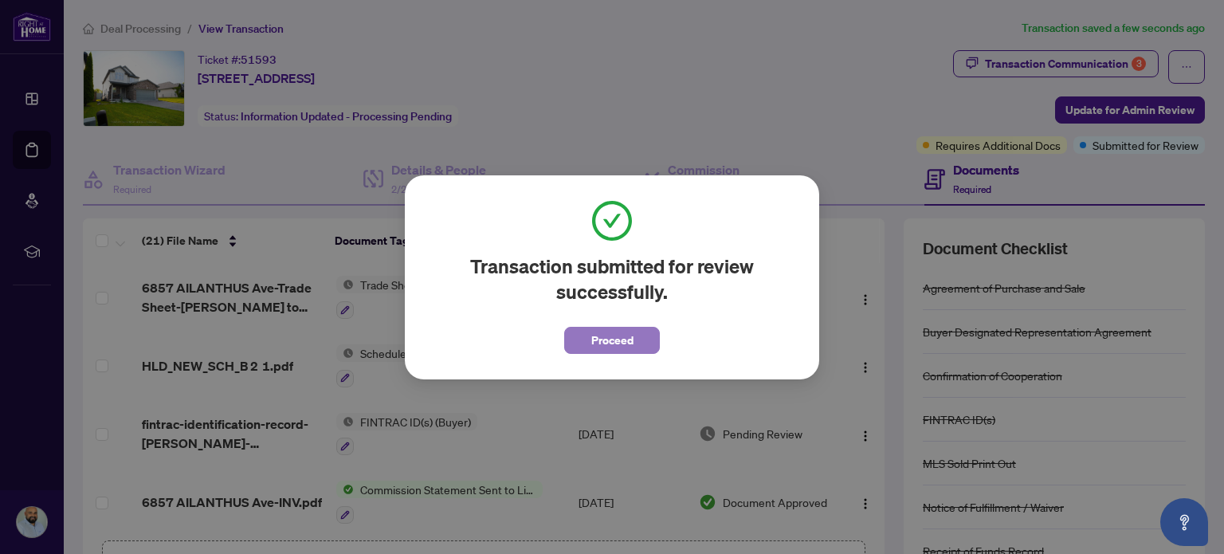
click at [644, 340] on button "Proceed" at bounding box center [612, 340] width 96 height 27
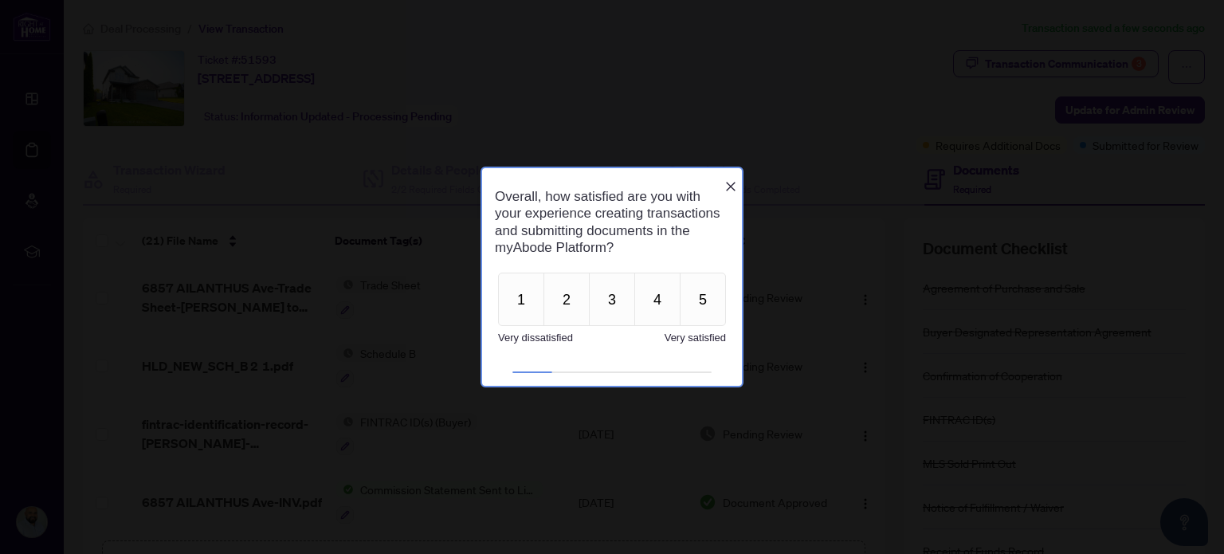
drag, startPoint x: 711, startPoint y: 316, endPoint x: 669, endPoint y: 359, distance: 59.7
click at [671, 361] on div "Overall, how satisfied are you with your experience creating transactions and s…" at bounding box center [612, 275] width 260 height 217
click at [703, 312] on button "5" at bounding box center [703, 298] width 46 height 53
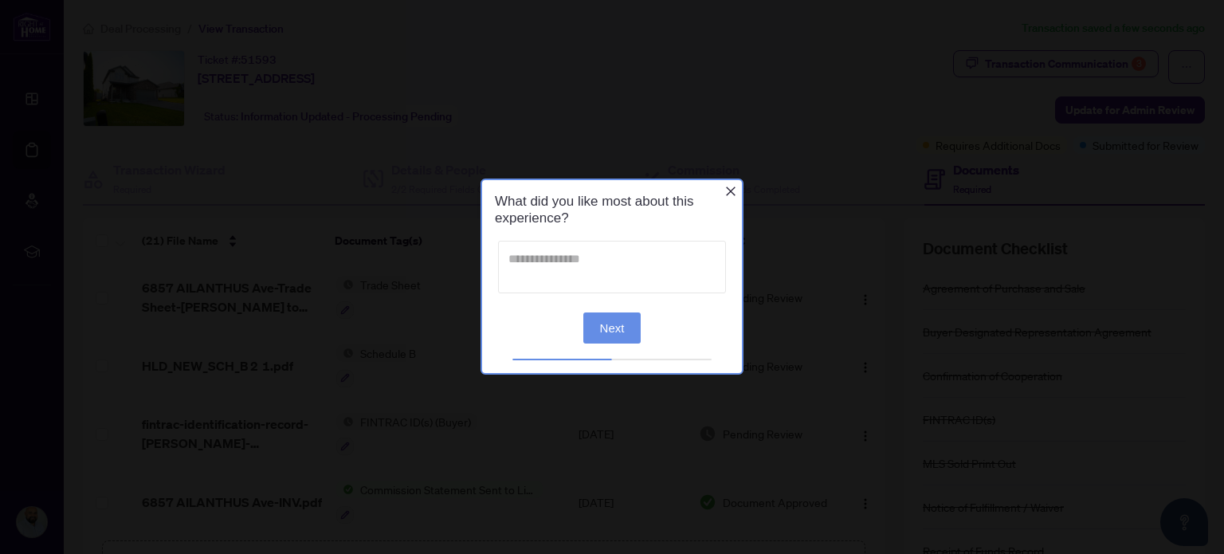
click at [618, 280] on textarea at bounding box center [612, 267] width 228 height 53
click at [615, 322] on button "Next" at bounding box center [612, 327] width 58 height 31
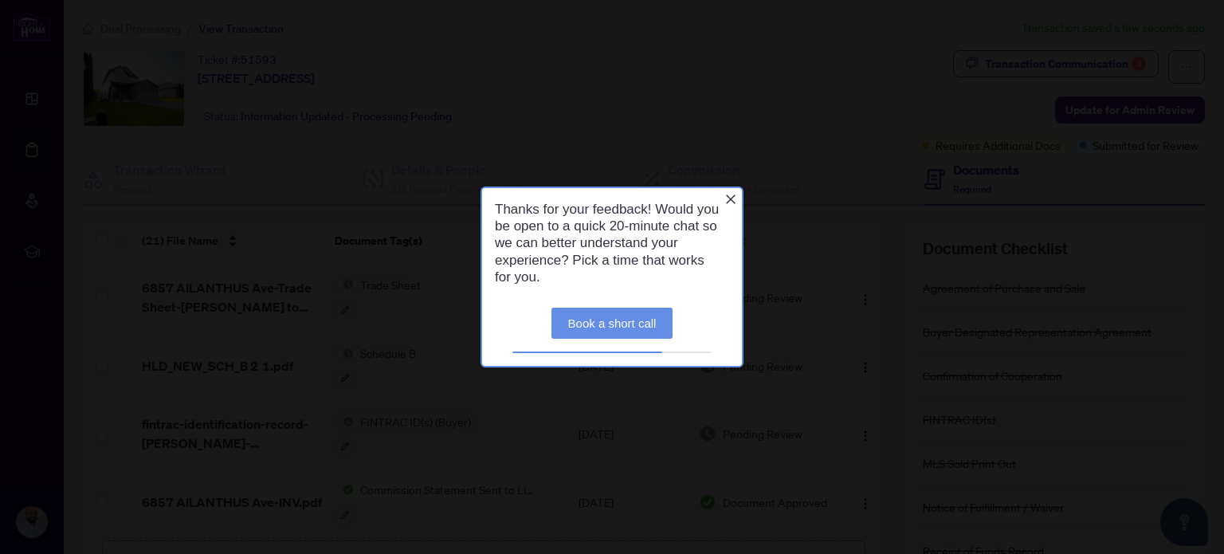
click at [730, 198] on icon "Close button" at bounding box center [731, 199] width 10 height 10
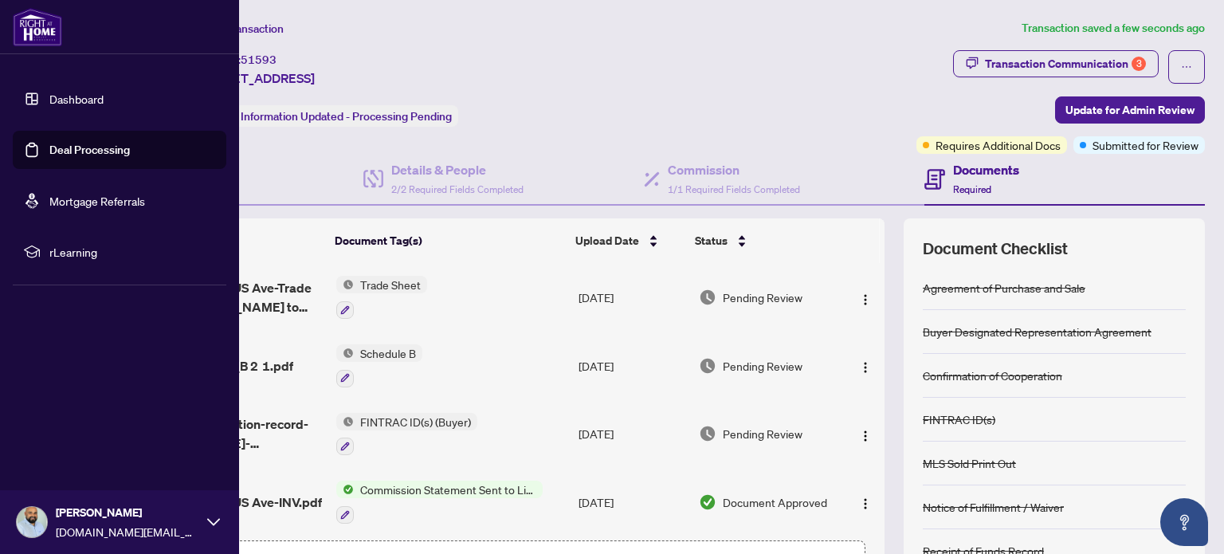
click at [49, 146] on link "Deal Processing" at bounding box center [89, 150] width 80 height 14
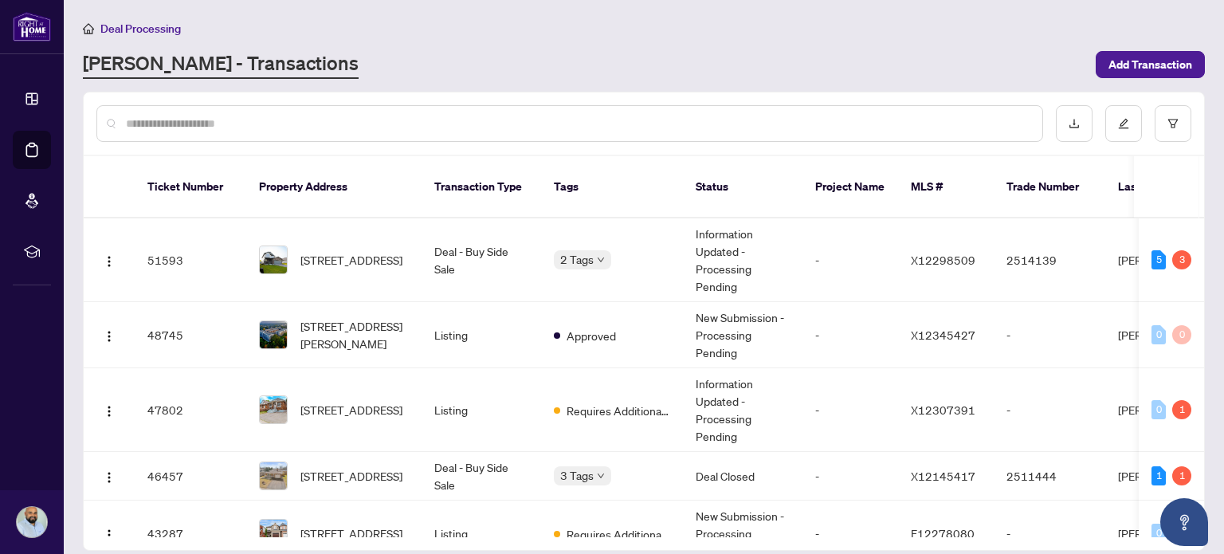
click at [598, 69] on div "[PERSON_NAME] - Transactions" at bounding box center [584, 64] width 1003 height 29
